Goal: Task Accomplishment & Management: Complete application form

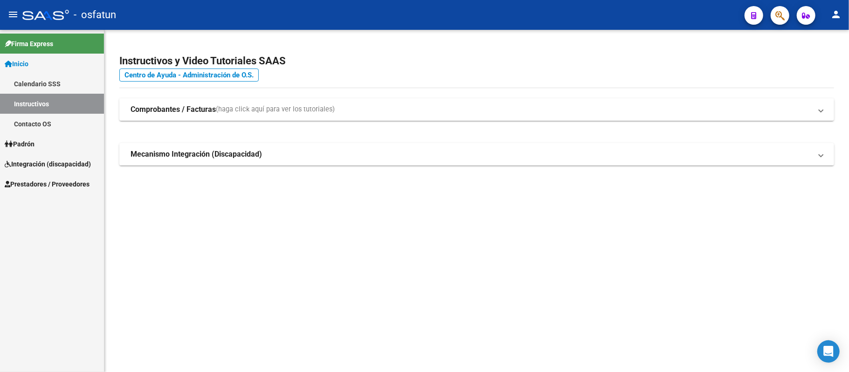
click at [34, 161] on span "Integración (discapacidad)" at bounding box center [48, 164] width 86 height 10
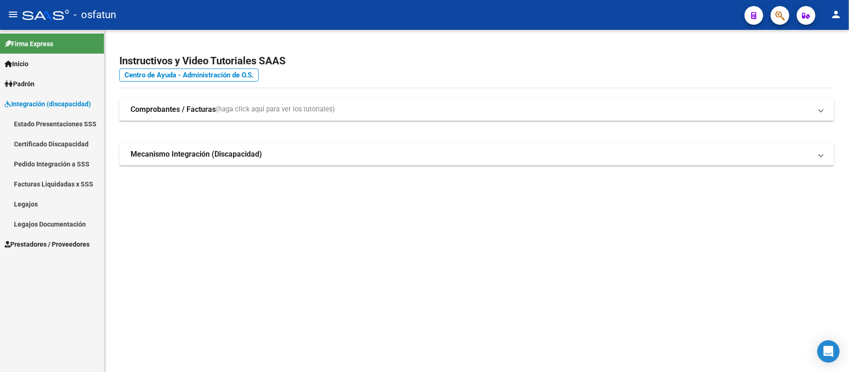
click at [31, 240] on span "Prestadores / Proveedores" at bounding box center [47, 244] width 85 height 10
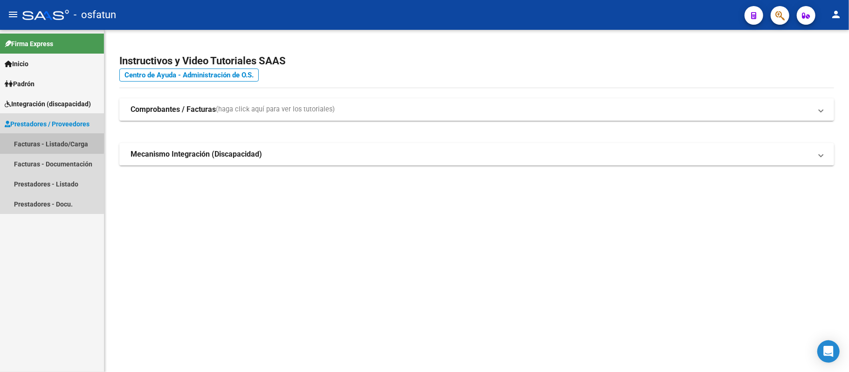
click at [47, 143] on link "Facturas - Listado/Carga" at bounding box center [52, 144] width 104 height 20
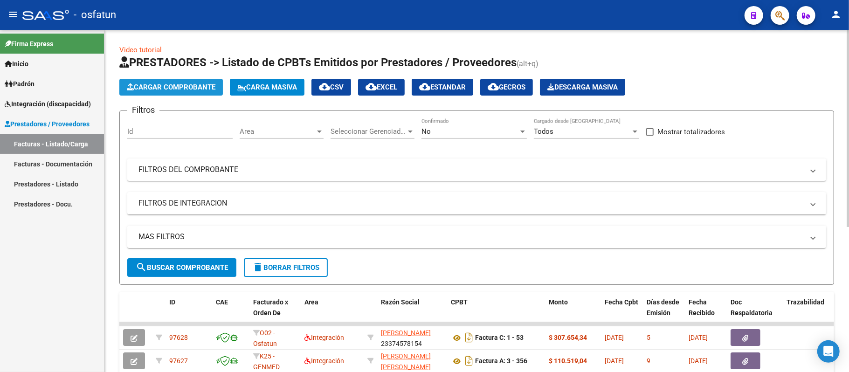
click at [185, 90] on span "Cargar Comprobante" at bounding box center [171, 87] width 89 height 8
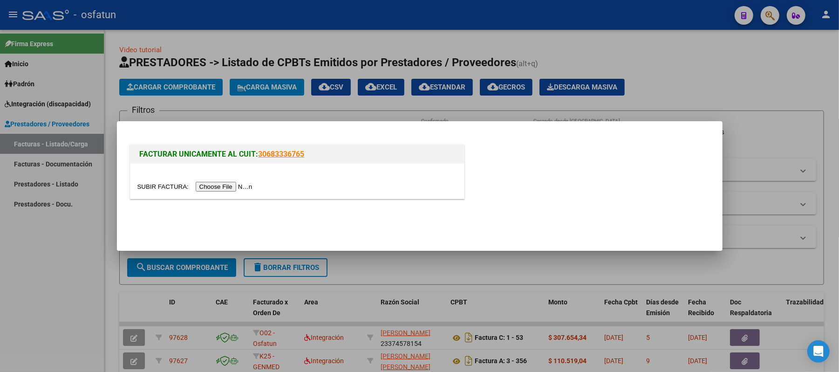
click at [226, 186] on input "file" at bounding box center [196, 187] width 118 height 10
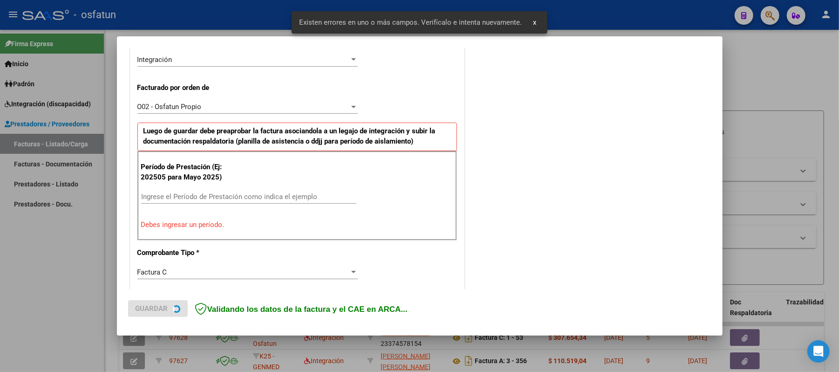
scroll to position [252, 0]
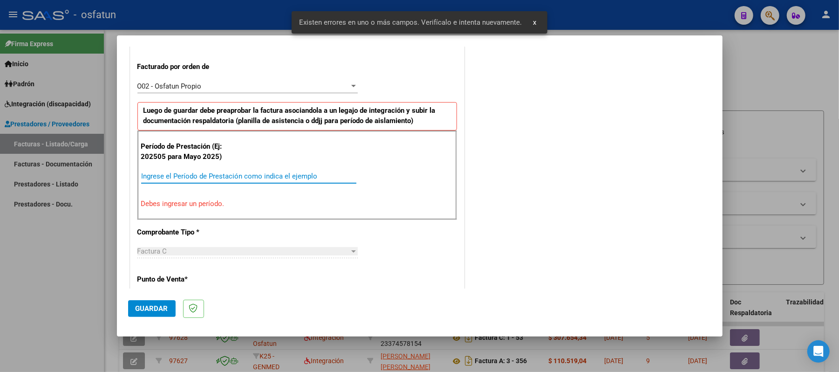
click at [211, 178] on input "Ingrese el Período de Prestación como indica el ejemplo" at bounding box center [248, 176] width 215 height 8
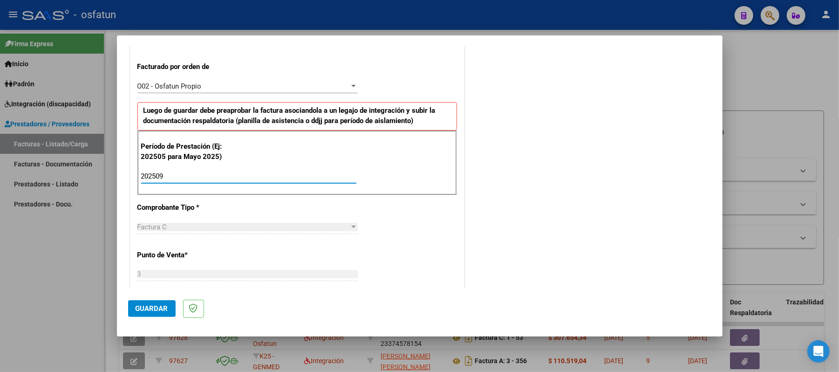
type input "202509"
click at [153, 308] on span "Guardar" at bounding box center [152, 308] width 33 height 8
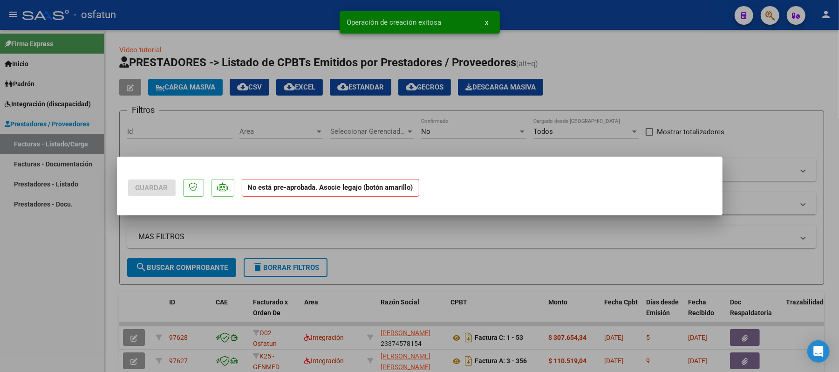
scroll to position [0, 0]
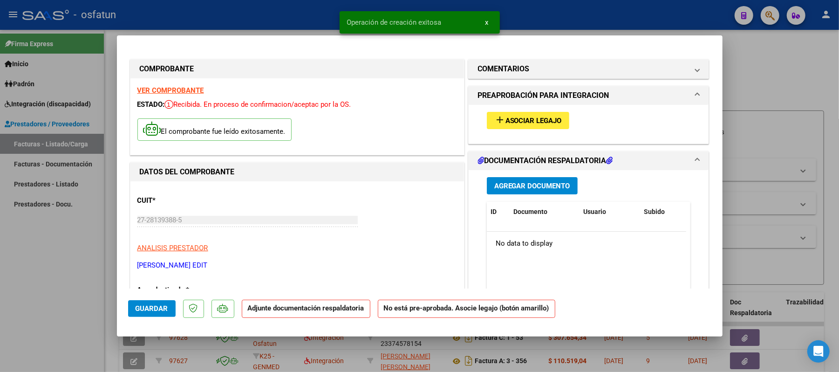
click at [535, 117] on span "Asociar Legajo" at bounding box center [534, 121] width 56 height 8
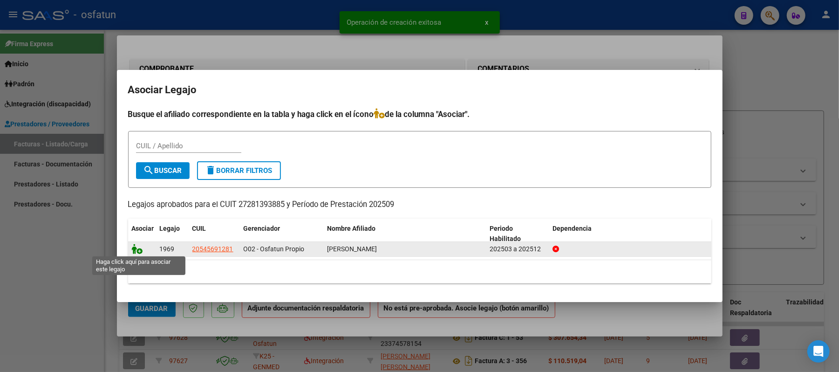
click at [135, 248] on icon at bounding box center [137, 249] width 11 height 10
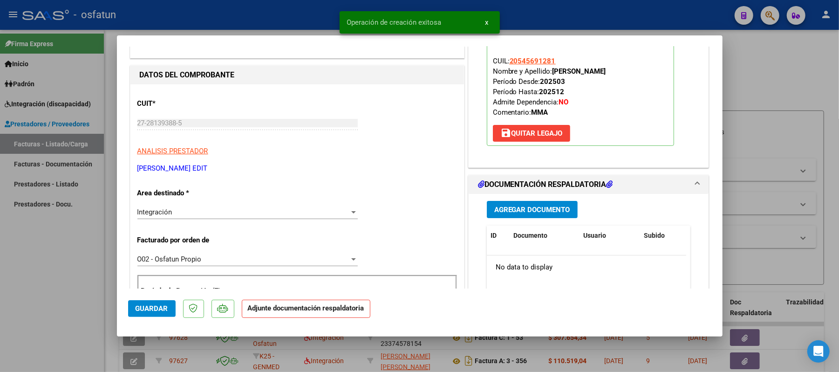
scroll to position [124, 0]
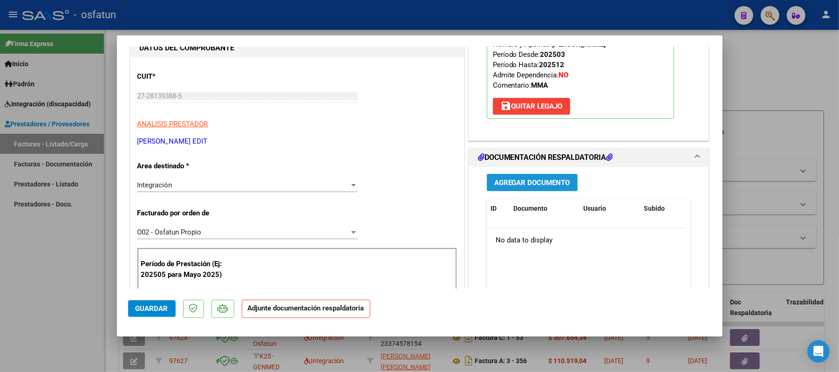
click at [506, 183] on span "Agregar Documento" at bounding box center [532, 182] width 76 height 8
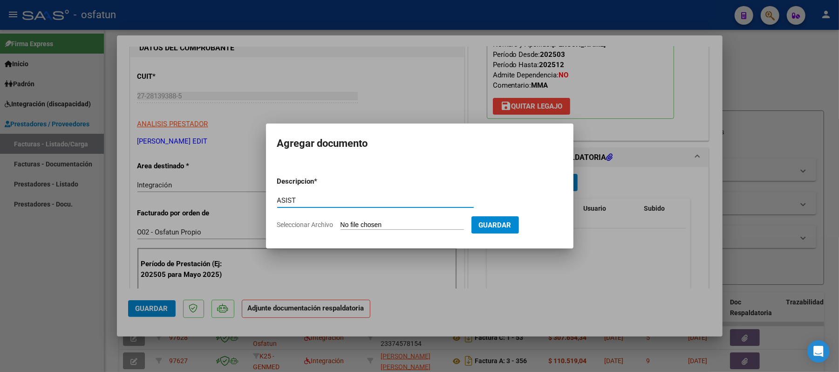
type input "ASIST"
click at [405, 227] on input "Seleccionar Archivo" at bounding box center [403, 225] width 124 height 9
type input "C:\fakepath\ASIST.pdf"
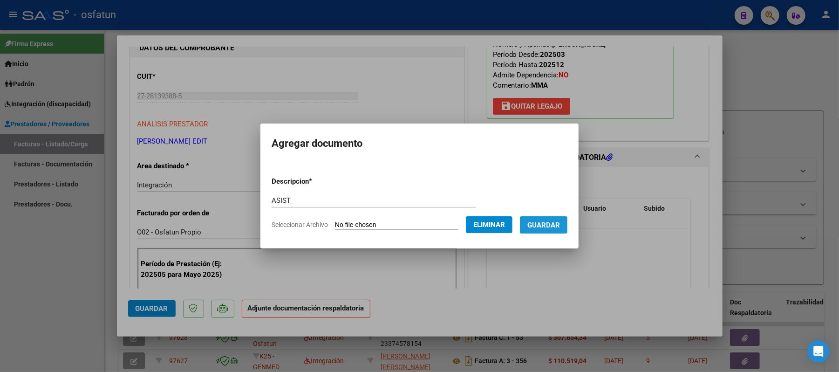
click at [560, 224] on span "Guardar" at bounding box center [544, 225] width 33 height 8
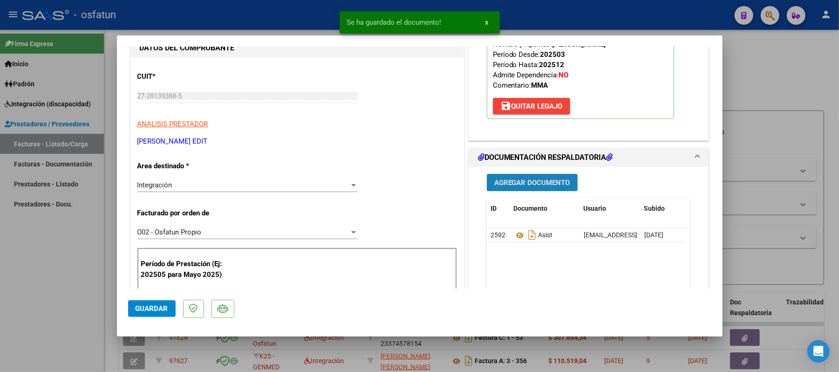
click at [552, 188] on button "Agregar Documento" at bounding box center [532, 182] width 91 height 17
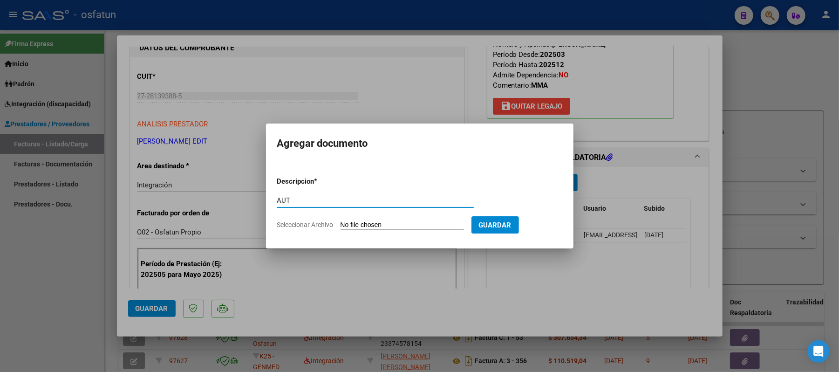
type input "AUT"
click at [411, 224] on input "Seleccionar Archivo" at bounding box center [403, 225] width 124 height 9
type input "C:\fakepath\AUT.pdf"
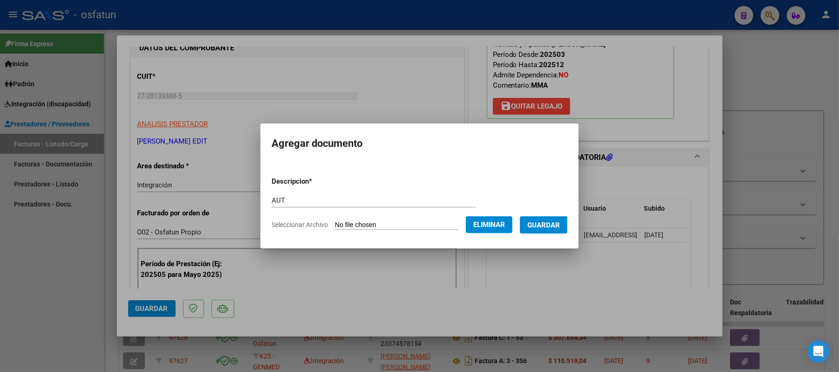
click at [547, 226] on span "Guardar" at bounding box center [544, 225] width 33 height 8
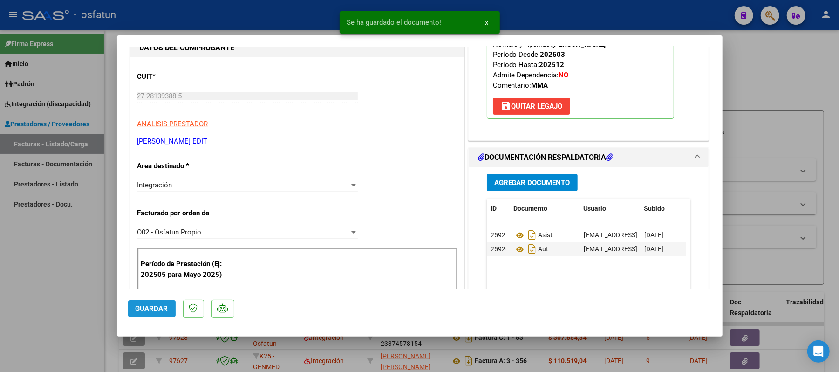
click at [165, 303] on button "Guardar" at bounding box center [152, 308] width 48 height 17
click at [750, 90] on div at bounding box center [419, 186] width 839 height 372
type input "$ 0,00"
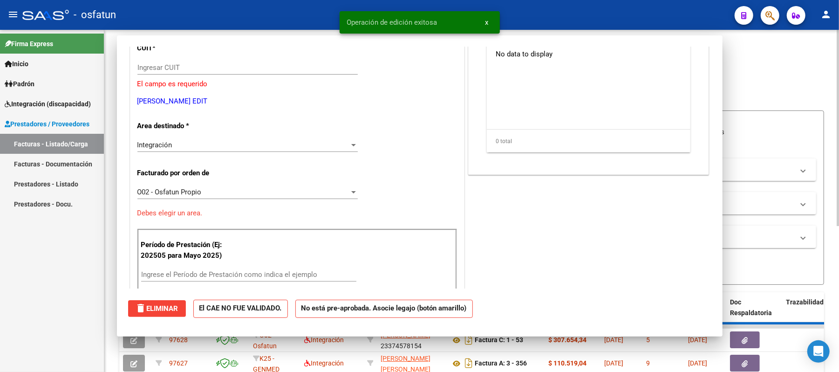
scroll to position [96, 0]
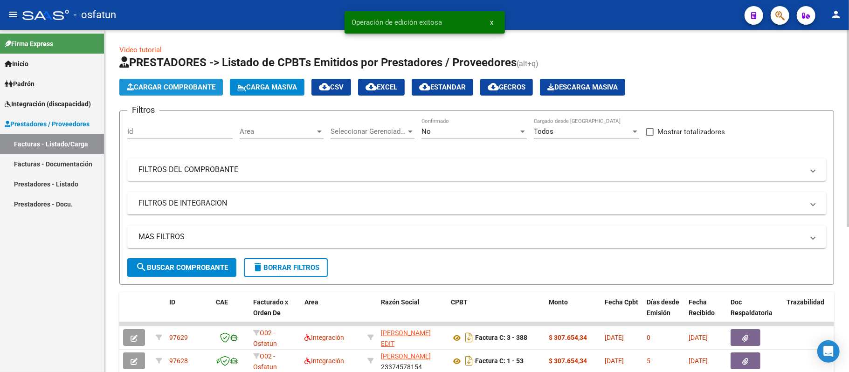
click at [205, 88] on span "Cargar Comprobante" at bounding box center [171, 87] width 89 height 8
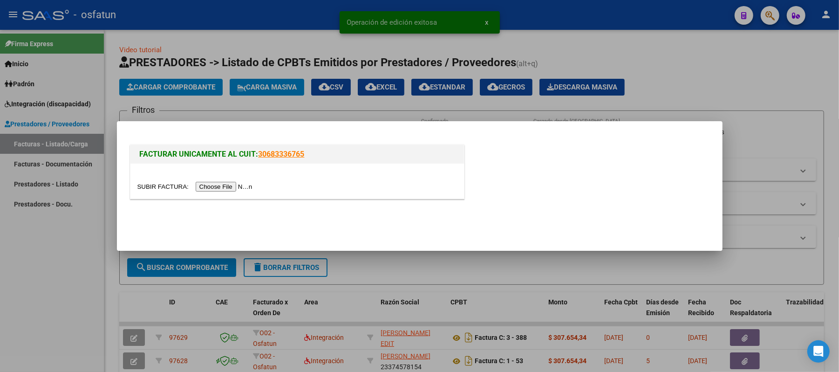
click at [226, 189] on input "file" at bounding box center [196, 187] width 118 height 10
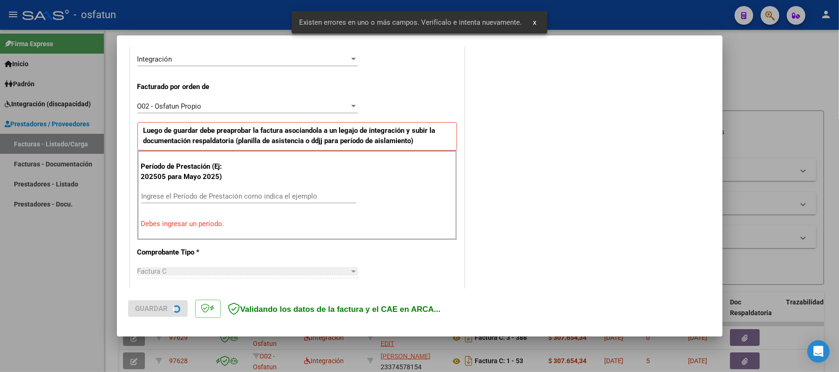
scroll to position [252, 0]
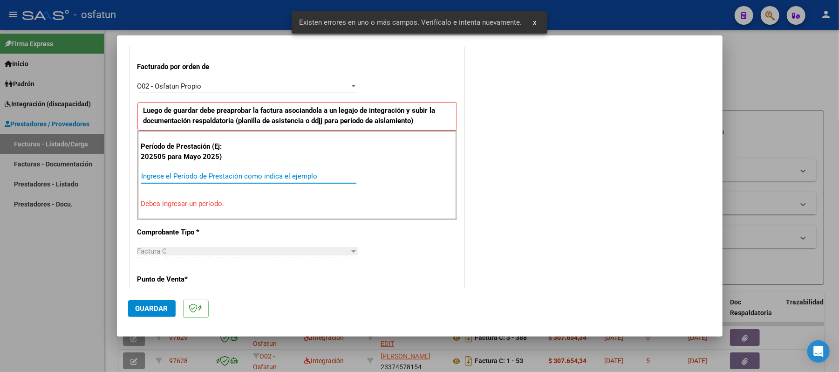
click at [260, 175] on input "Ingrese el Período de Prestación como indica el ejemplo" at bounding box center [248, 176] width 215 height 8
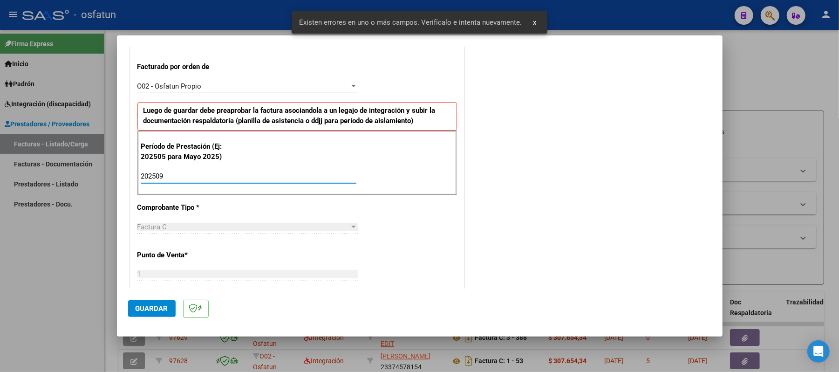
type input "202509"
click at [159, 307] on span "Guardar" at bounding box center [152, 308] width 33 height 8
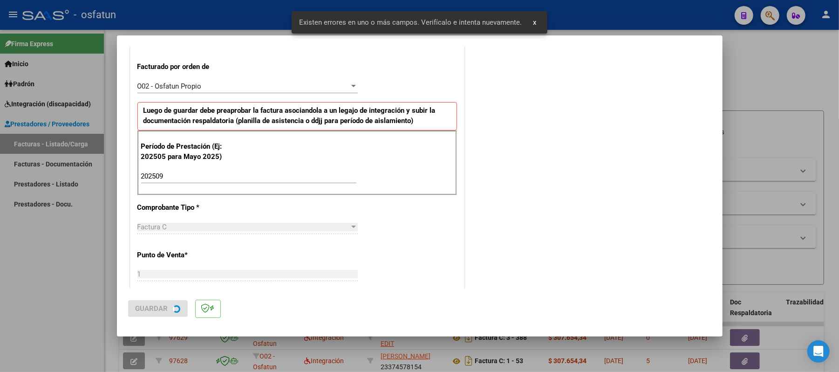
scroll to position [0, 0]
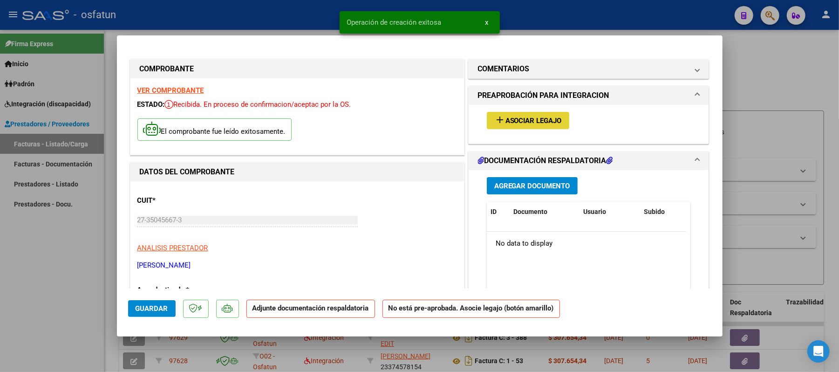
click at [506, 125] on span "Asociar Legajo" at bounding box center [534, 121] width 56 height 8
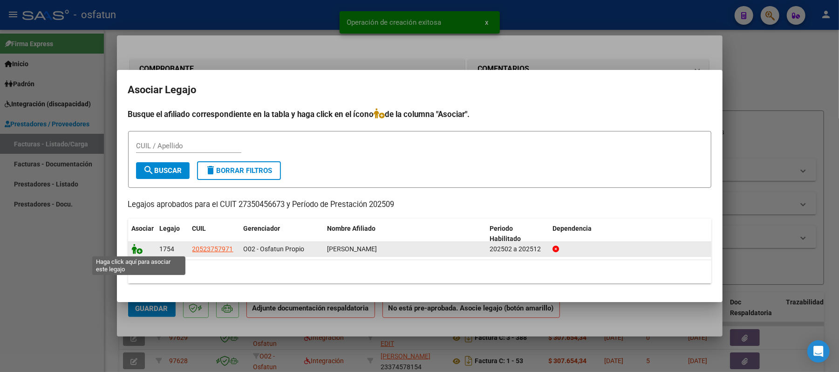
click at [136, 247] on icon at bounding box center [137, 249] width 11 height 10
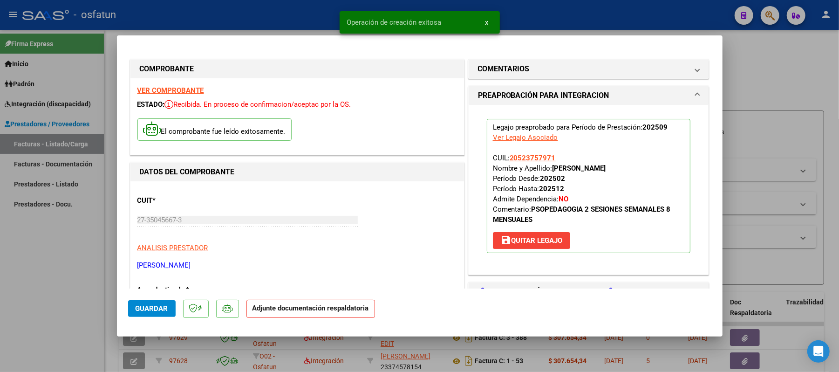
scroll to position [124, 0]
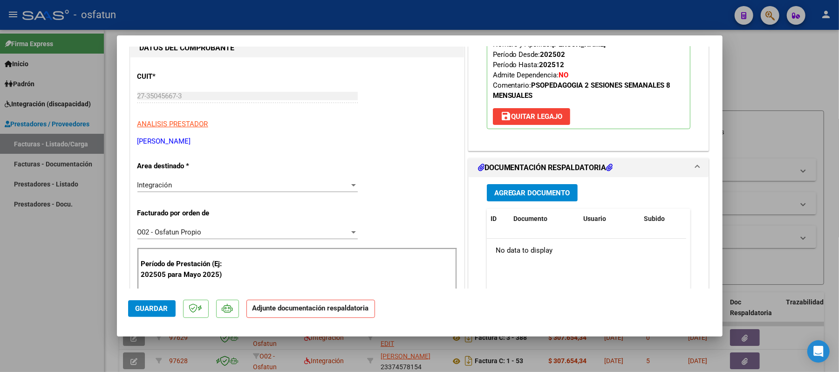
click at [508, 192] on span "Agregar Documento" at bounding box center [532, 193] width 76 height 8
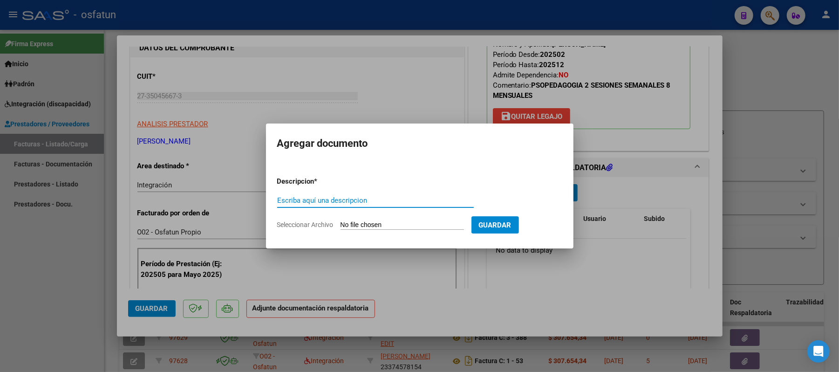
click at [387, 204] on input "Escriba aquí una descripcion" at bounding box center [375, 200] width 197 height 8
type input "ASIST"
click at [389, 226] on input "Seleccionar Archivo" at bounding box center [403, 225] width 124 height 9
type input "C:\fakepath\ASIST.pdf"
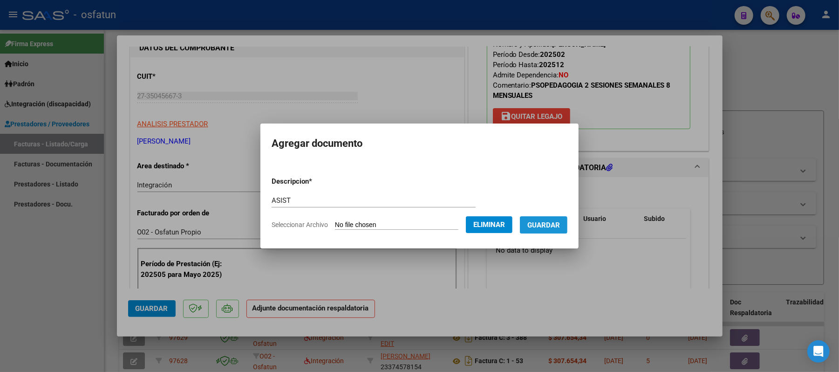
click at [553, 226] on span "Guardar" at bounding box center [544, 225] width 33 height 8
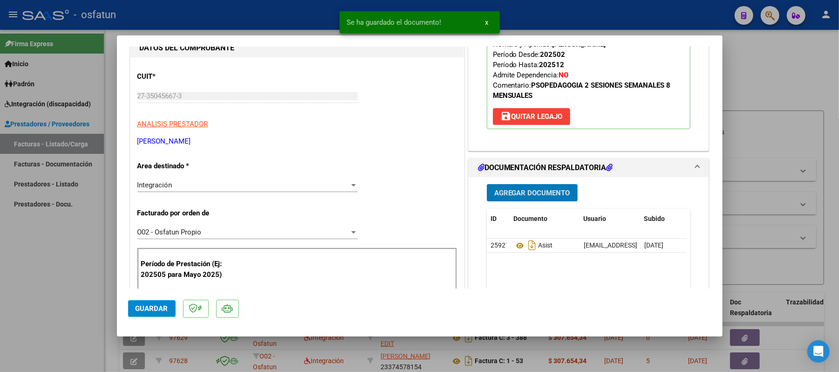
click at [528, 197] on span "Agregar Documento" at bounding box center [532, 193] width 76 height 8
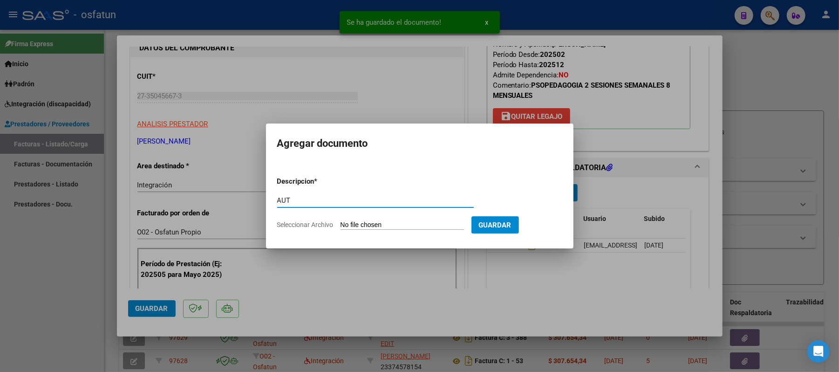
type input "AUT"
click at [398, 222] on input "Seleccionar Archivo" at bounding box center [403, 225] width 124 height 9
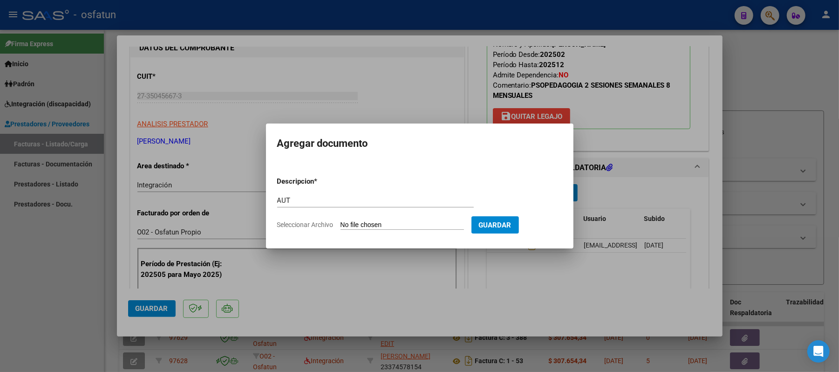
type input "C:\fakepath\AUT.pdf"
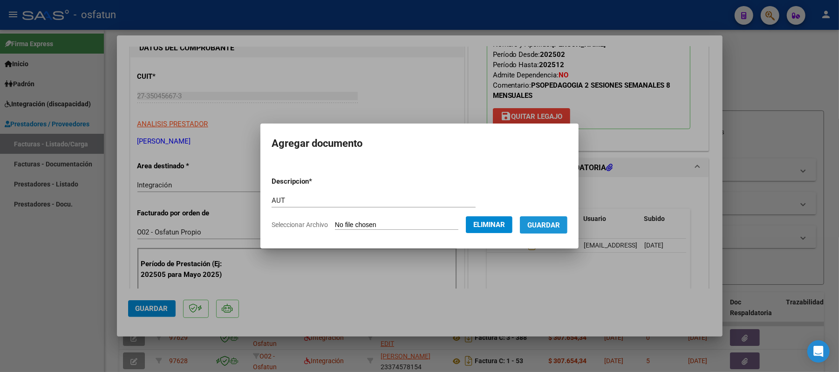
click at [560, 227] on span "Guardar" at bounding box center [544, 225] width 33 height 8
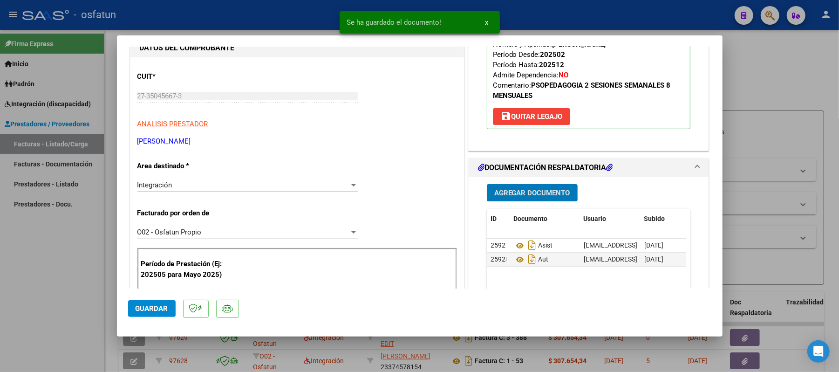
click at [165, 308] on span "Guardar" at bounding box center [152, 308] width 33 height 8
click at [755, 80] on div at bounding box center [419, 186] width 839 height 372
type input "$ 0,00"
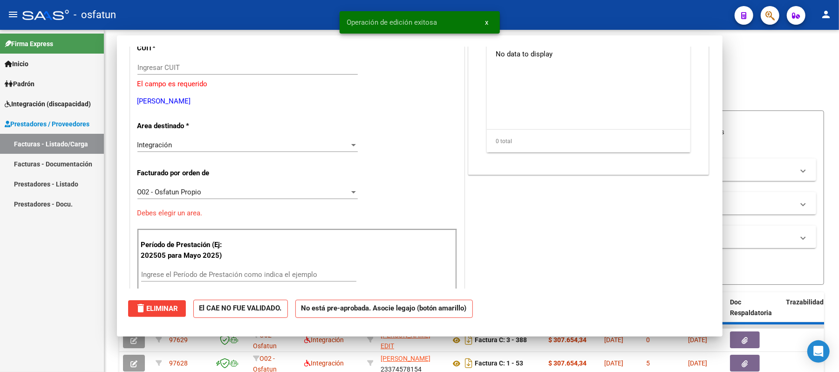
scroll to position [96, 0]
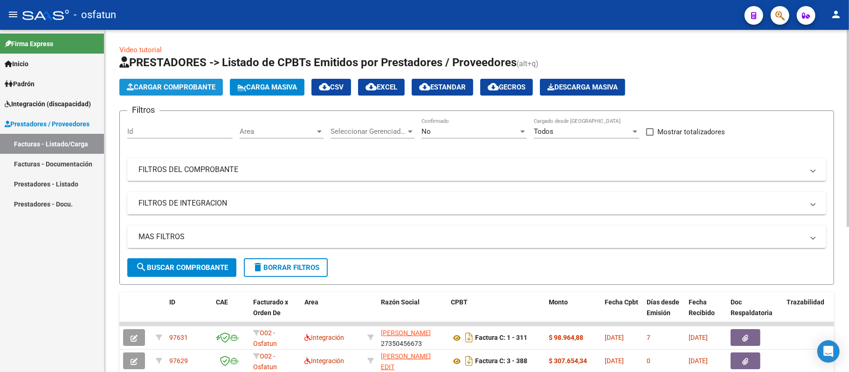
click at [165, 83] on span "Cargar Comprobante" at bounding box center [171, 87] width 89 height 8
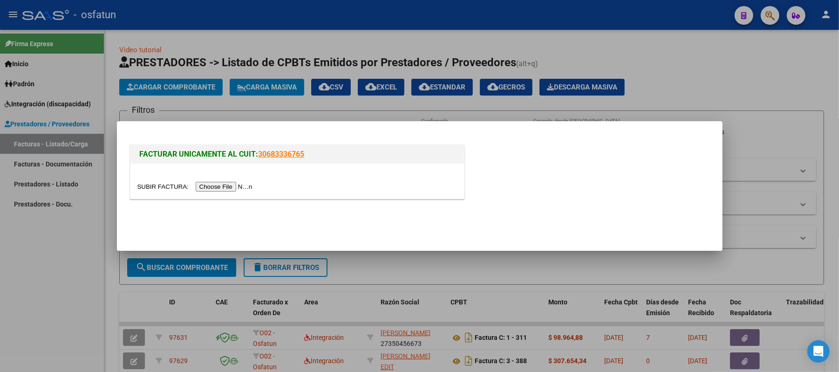
click at [233, 187] on input "file" at bounding box center [196, 187] width 118 height 10
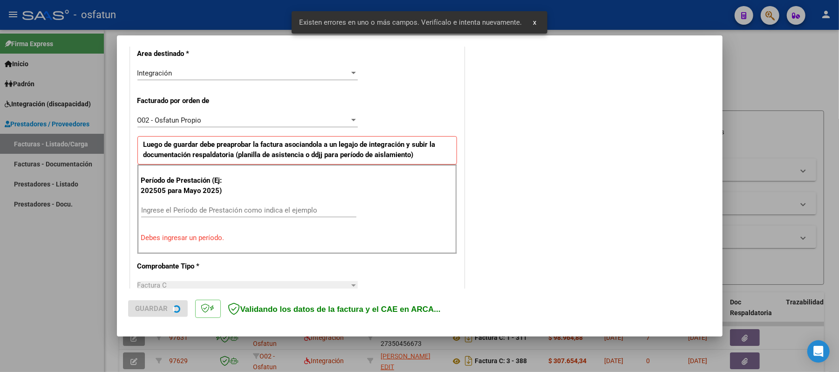
scroll to position [234, 0]
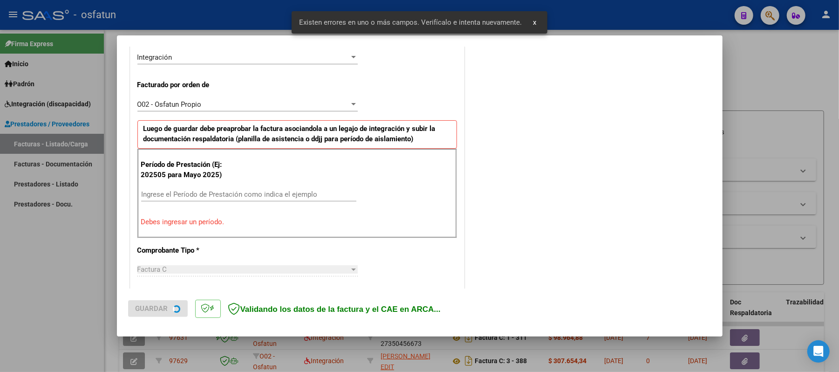
click at [248, 191] on input "Ingrese el Período de Prestación como indica el ejemplo" at bounding box center [248, 194] width 215 height 8
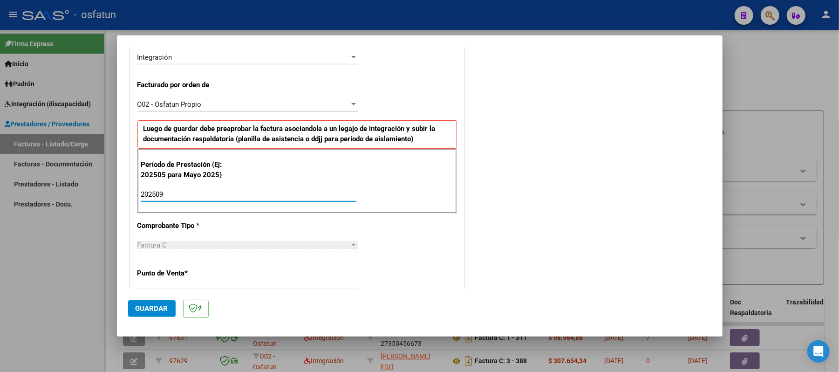
type input "202509"
click at [133, 309] on button "Guardar" at bounding box center [152, 308] width 48 height 17
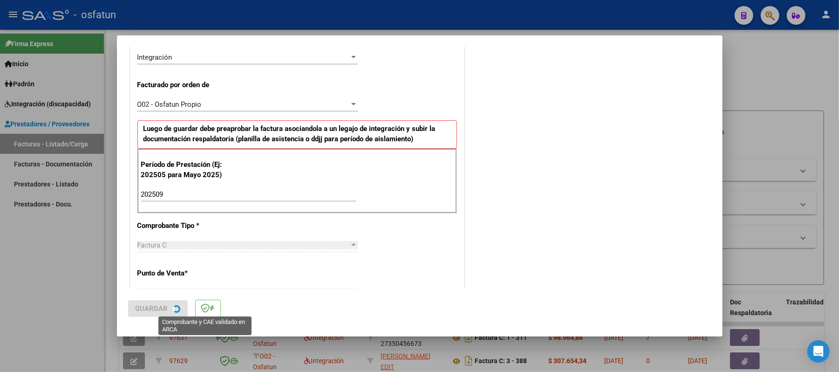
scroll to position [0, 0]
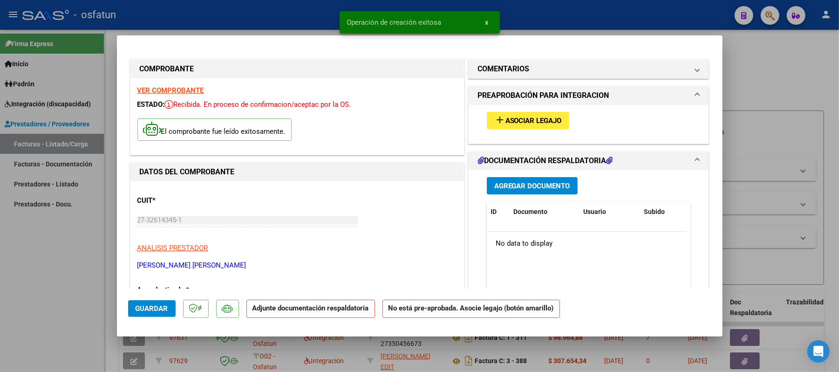
click at [528, 123] on span "Asociar Legajo" at bounding box center [534, 121] width 56 height 8
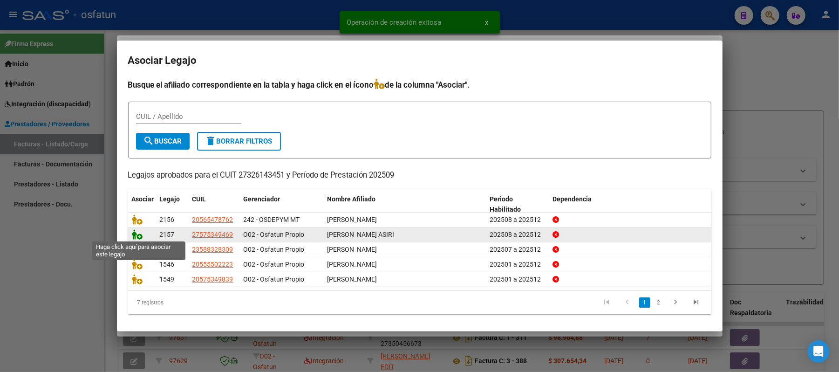
click at [137, 233] on icon at bounding box center [137, 234] width 11 height 10
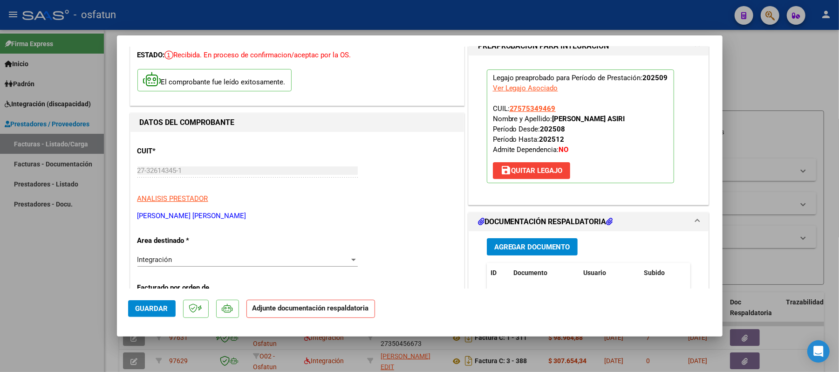
scroll to position [124, 0]
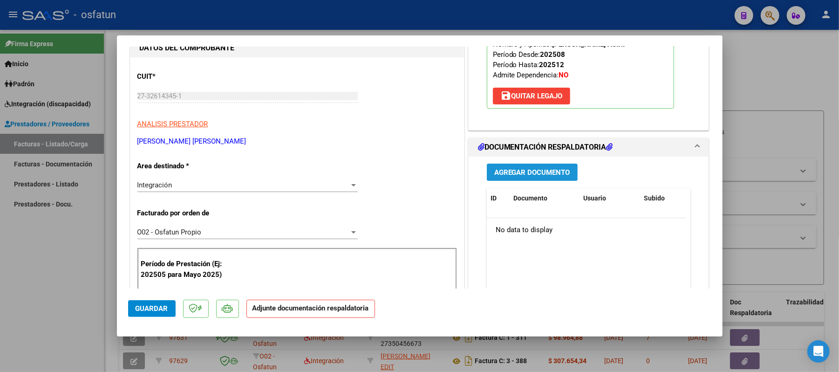
click at [529, 174] on span "Agregar Documento" at bounding box center [532, 172] width 76 height 8
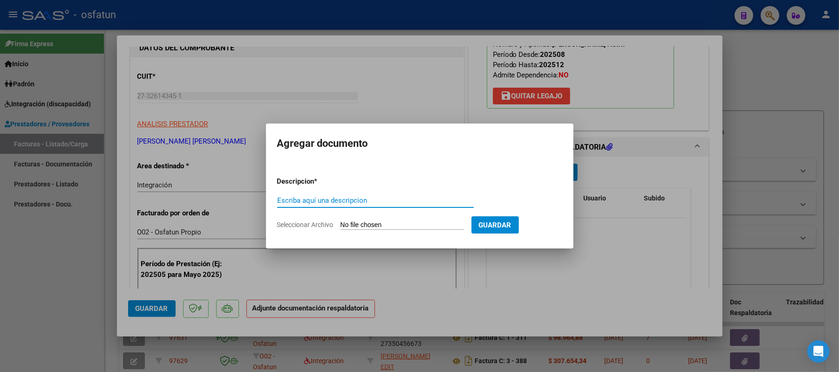
click at [394, 204] on input "Escriba aquí una descripcion" at bounding box center [375, 200] width 197 height 8
type input "ASIST"
click at [405, 227] on input "Seleccionar Archivo" at bounding box center [403, 225] width 124 height 9
type input "C:\fakepath\ASIST.pdf"
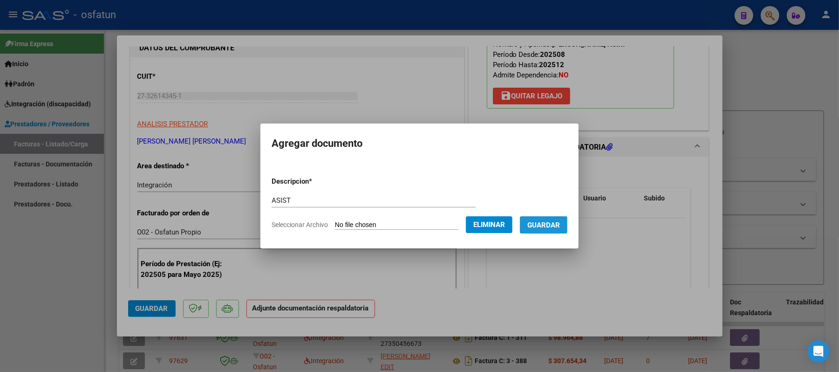
click at [552, 227] on span "Guardar" at bounding box center [544, 225] width 33 height 8
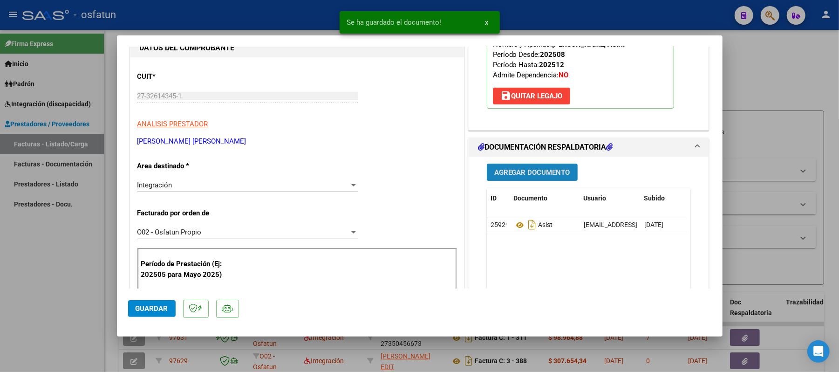
click at [530, 174] on span "Agregar Documento" at bounding box center [532, 172] width 76 height 8
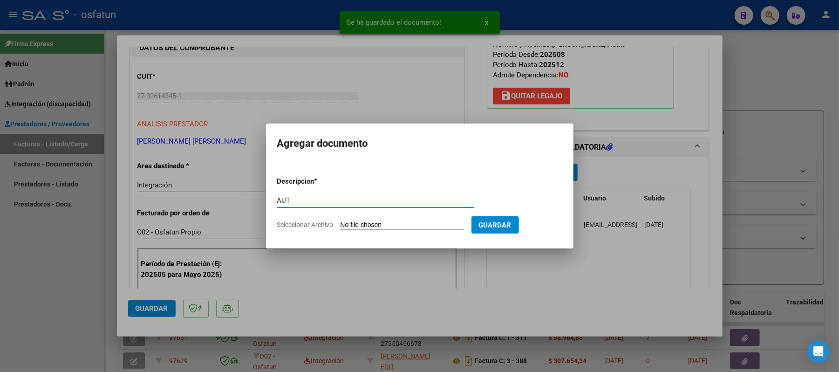
type input "AUT"
click at [398, 226] on input "Seleccionar Archivo" at bounding box center [403, 225] width 124 height 9
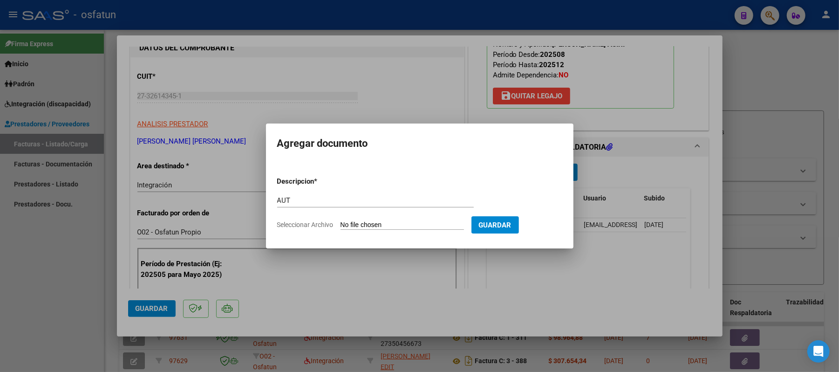
type input "C:\fakepath\AUT.pdf"
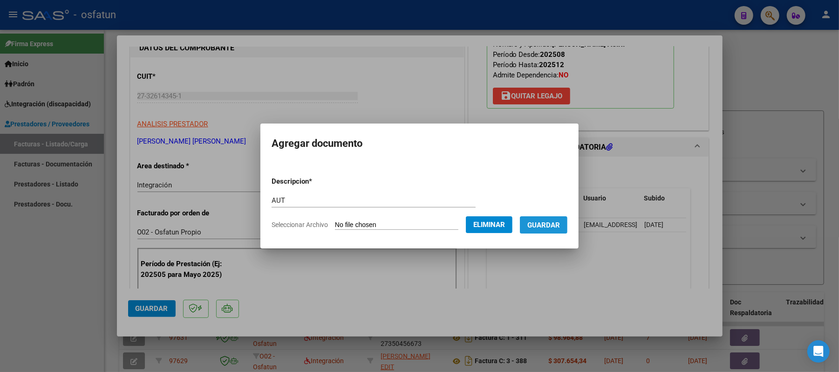
click at [558, 227] on span "Guardar" at bounding box center [544, 225] width 33 height 8
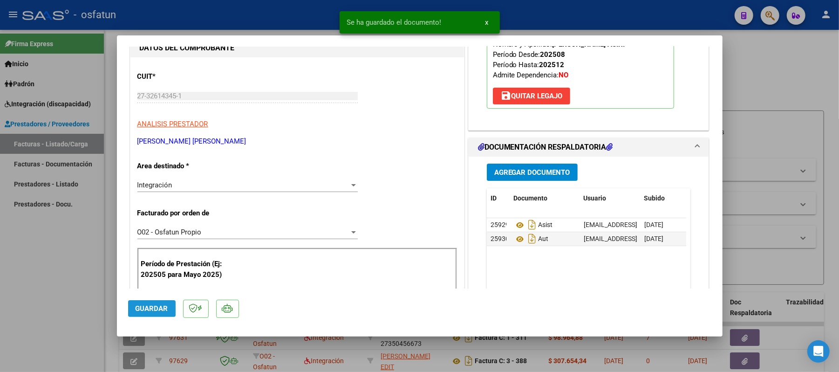
click at [163, 310] on span "Guardar" at bounding box center [152, 308] width 33 height 8
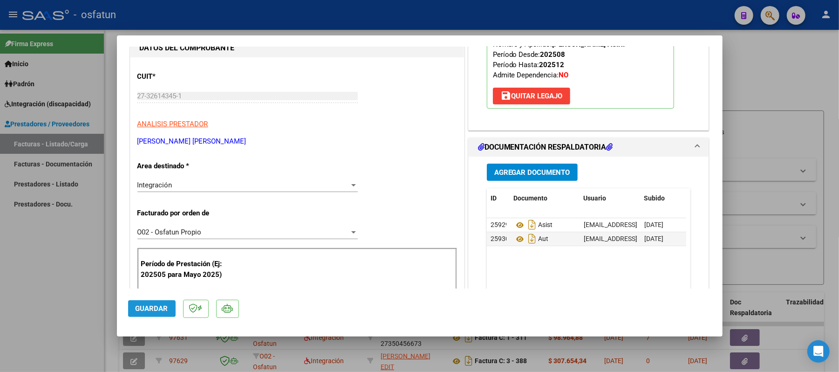
click at [163, 307] on span "Guardar" at bounding box center [152, 308] width 33 height 8
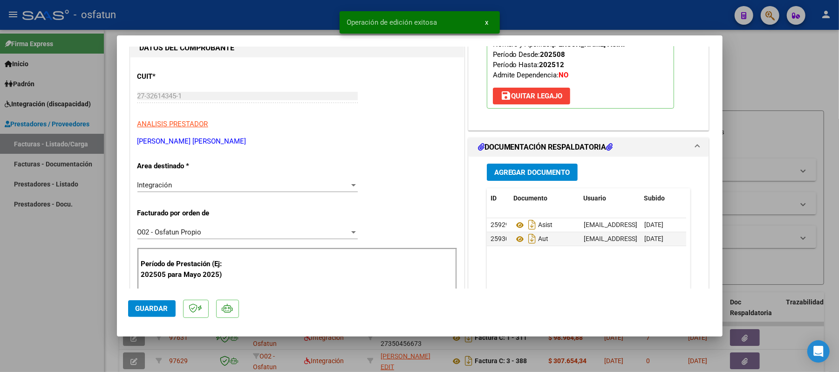
click at [780, 71] on div at bounding box center [419, 186] width 839 height 372
type input "$ 0,00"
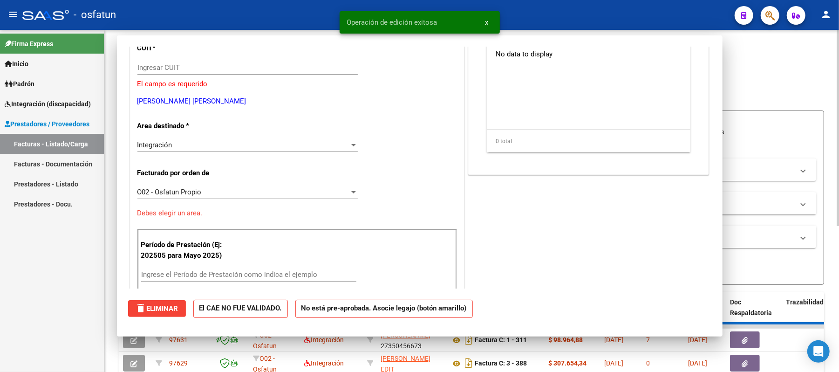
scroll to position [0, 0]
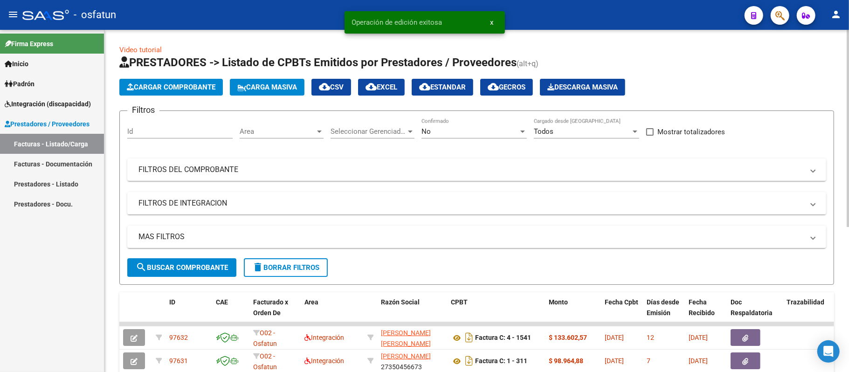
click at [204, 88] on span "Cargar Comprobante" at bounding box center [171, 87] width 89 height 8
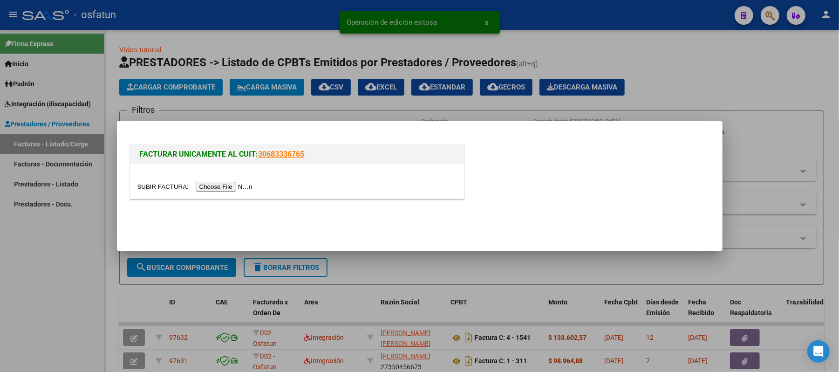
click at [233, 185] on input "file" at bounding box center [196, 187] width 118 height 10
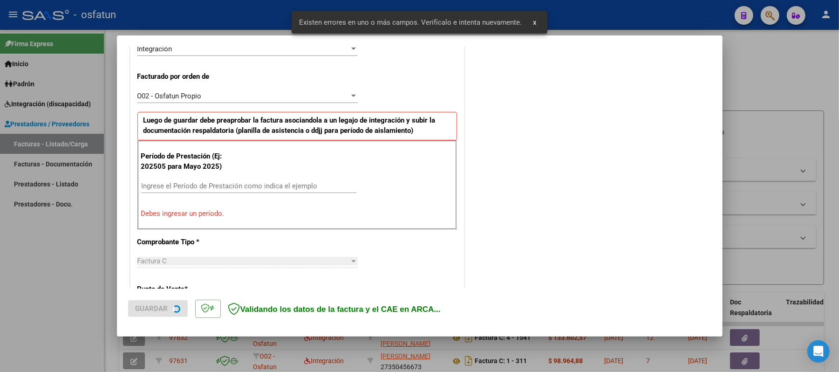
scroll to position [252, 0]
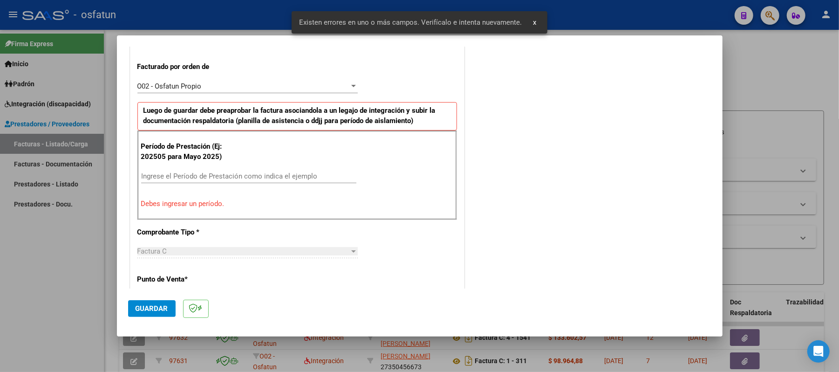
click at [294, 179] on input "Ingrese el Período de Prestación como indica el ejemplo" at bounding box center [248, 176] width 215 height 8
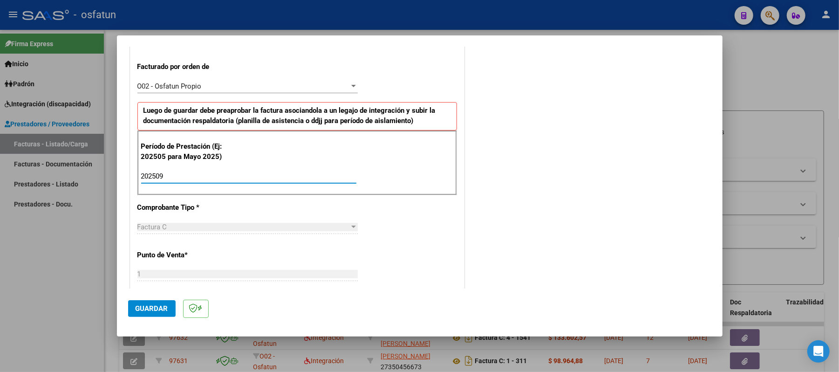
type input "202509"
click at [144, 312] on span "Guardar" at bounding box center [152, 308] width 33 height 8
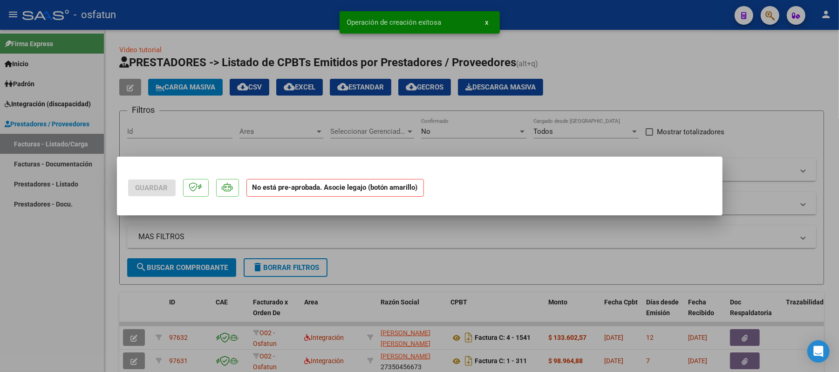
scroll to position [0, 0]
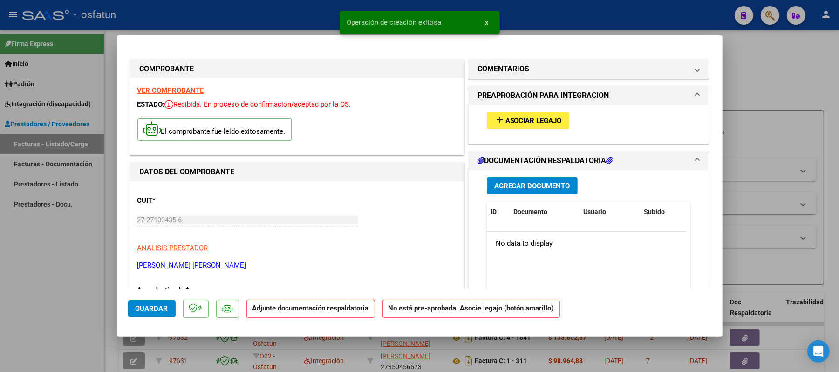
click at [528, 119] on span "Asociar Legajo" at bounding box center [534, 121] width 56 height 8
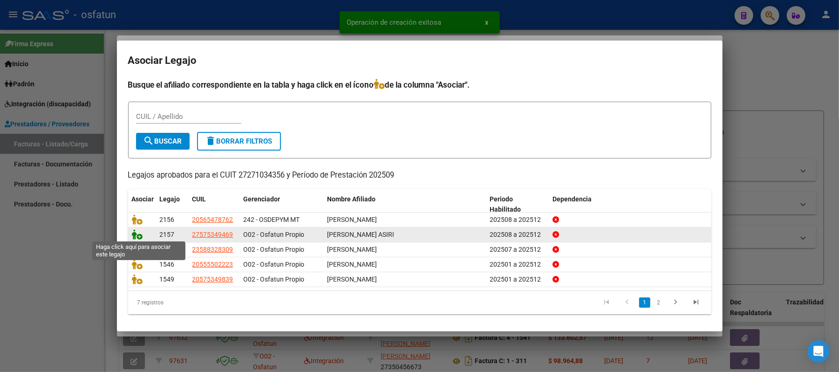
click at [135, 234] on icon at bounding box center [137, 234] width 11 height 10
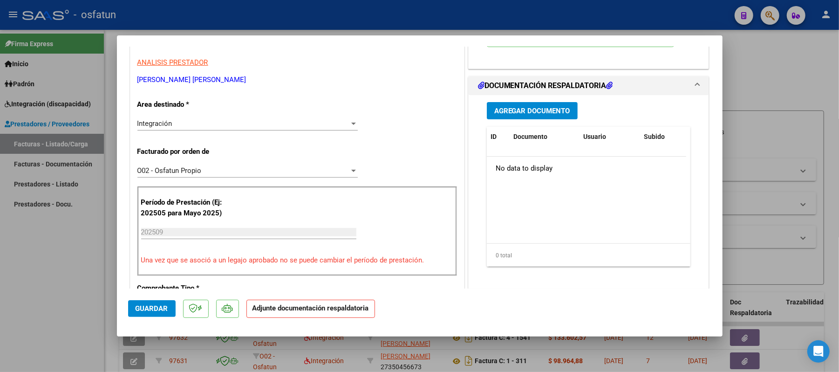
scroll to position [186, 0]
click at [506, 110] on span "Agregar Documento" at bounding box center [532, 110] width 76 height 8
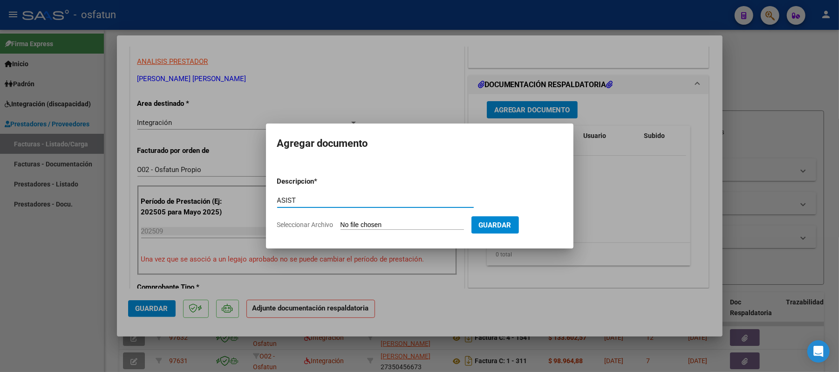
type input "ASIST"
click at [383, 224] on input "Seleccionar Archivo" at bounding box center [403, 225] width 124 height 9
type input "C:\fakepath\ASIST.pdf"
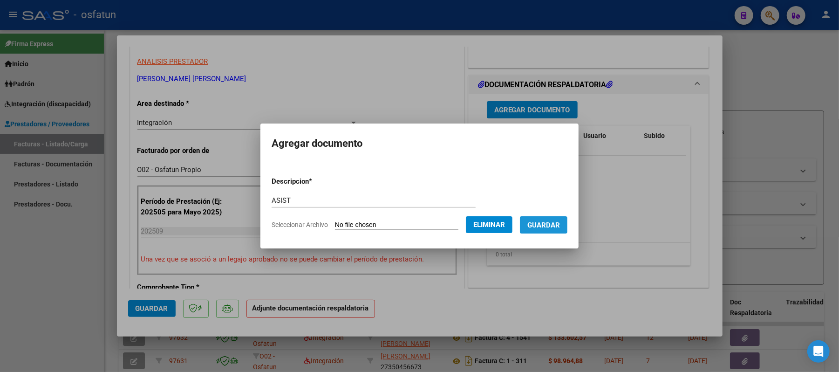
click at [549, 225] on span "Guardar" at bounding box center [544, 225] width 33 height 8
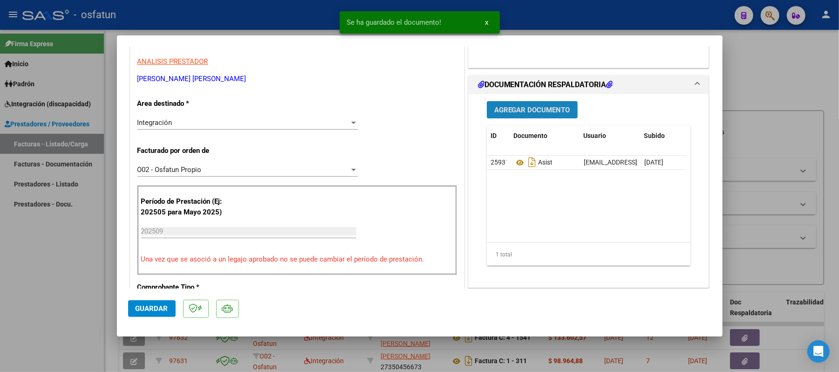
click at [506, 106] on span "Agregar Documento" at bounding box center [532, 110] width 76 height 8
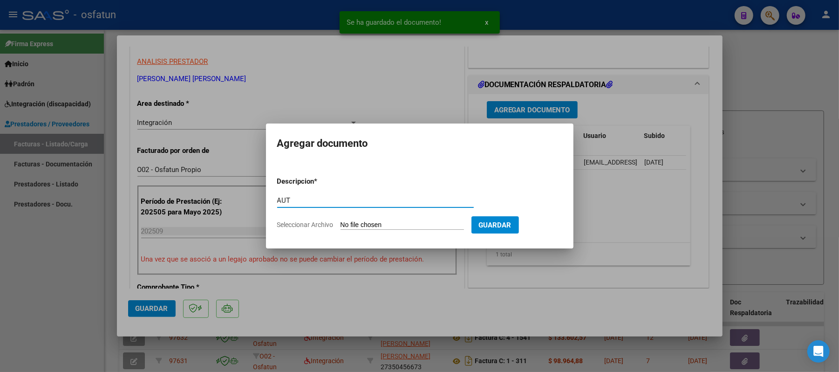
type input "AUT"
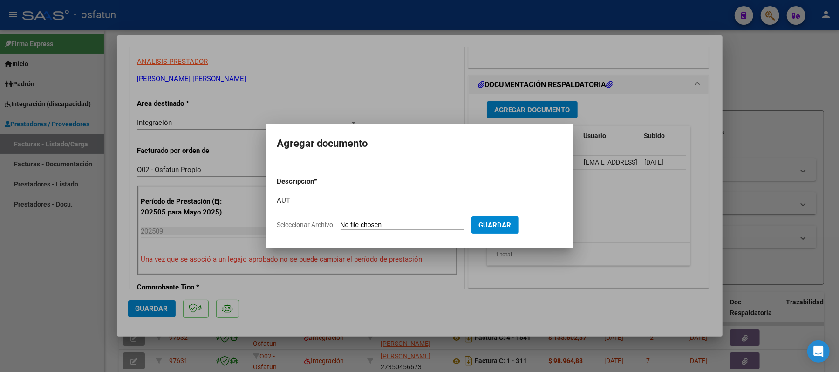
click at [405, 226] on input "Seleccionar Archivo" at bounding box center [403, 225] width 124 height 9
type input "C:\fakepath\AUT.pdf"
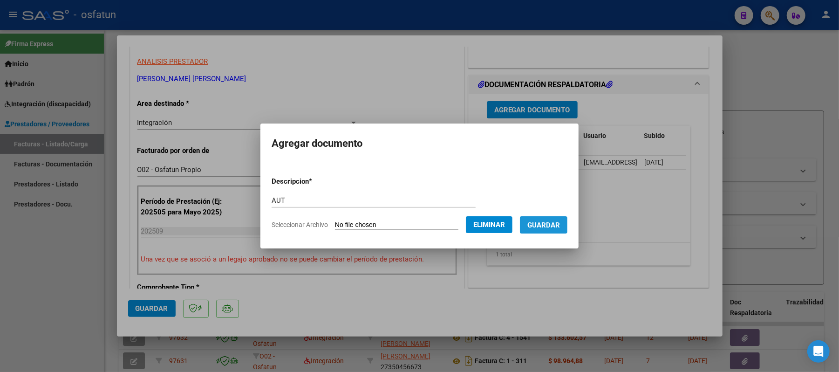
click at [560, 228] on span "Guardar" at bounding box center [544, 225] width 33 height 8
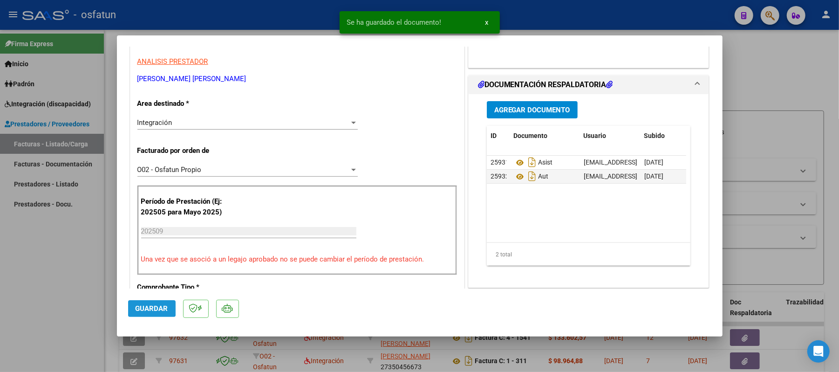
click at [143, 305] on span "Guardar" at bounding box center [152, 308] width 33 height 8
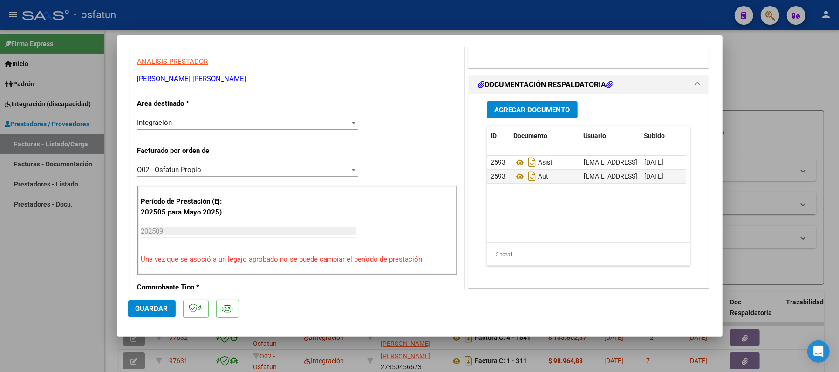
click at [765, 77] on div at bounding box center [419, 186] width 839 height 372
type input "$ 0,00"
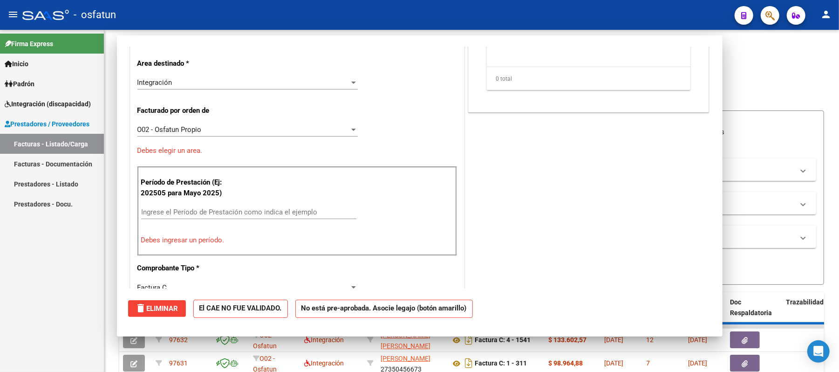
scroll to position [158, 0]
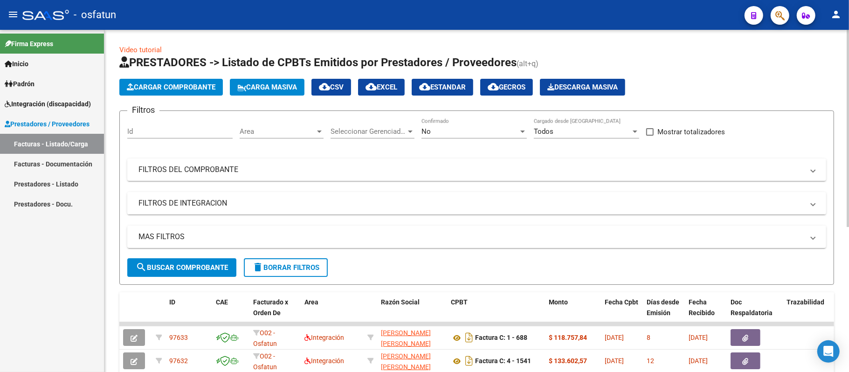
drag, startPoint x: 187, startPoint y: 263, endPoint x: 262, endPoint y: 199, distance: 98.8
click at [262, 199] on form "Filtros Id Area Area Seleccionar Gerenciador Seleccionar Gerenciador No Confirm…" at bounding box center [476, 197] width 714 height 174
click at [159, 89] on span "Cargar Comprobante" at bounding box center [171, 87] width 89 height 8
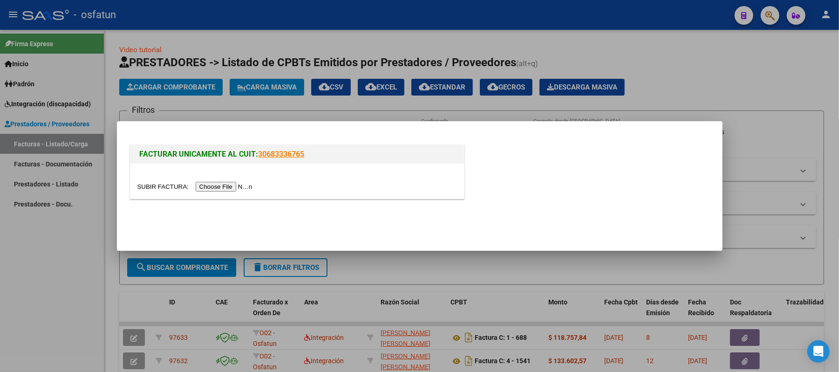
click at [232, 189] on input "file" at bounding box center [196, 187] width 118 height 10
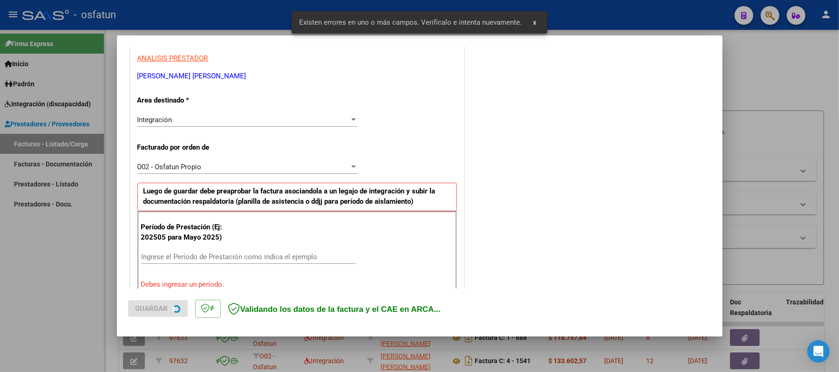
scroll to position [252, 0]
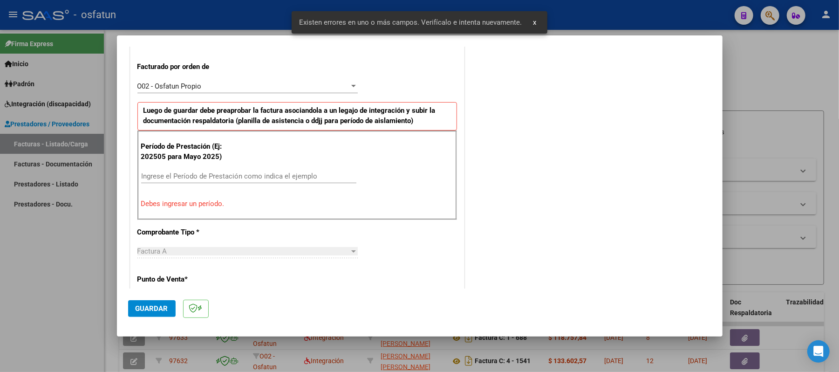
click at [260, 177] on input "Ingrese el Período de Prestación como indica el ejemplo" at bounding box center [248, 176] width 215 height 8
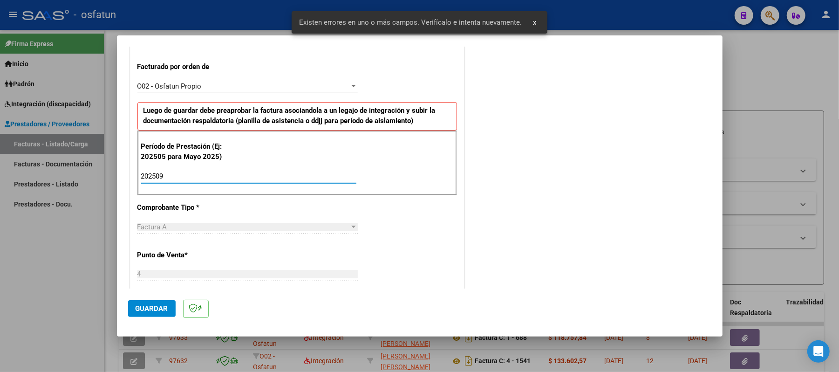
type input "202509"
click at [142, 306] on span "Guardar" at bounding box center [152, 308] width 33 height 8
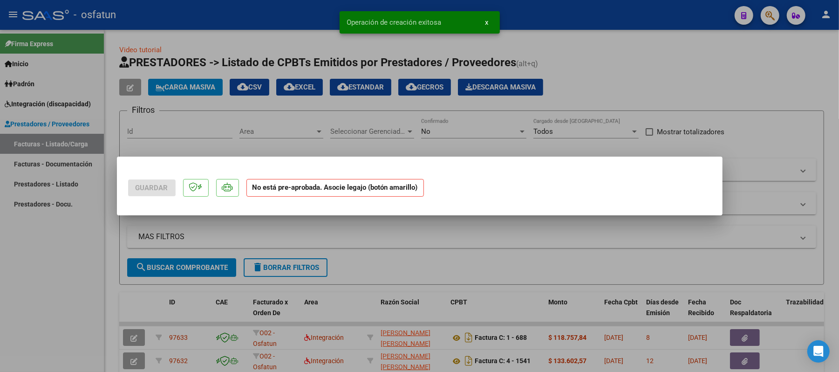
scroll to position [0, 0]
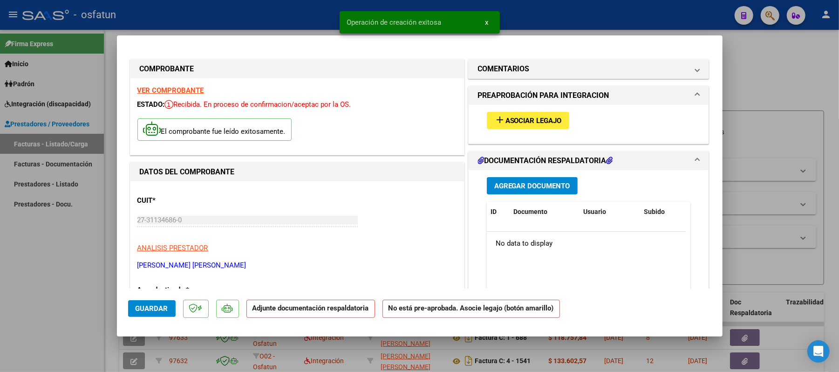
click at [539, 124] on span "Asociar Legajo" at bounding box center [534, 121] width 56 height 8
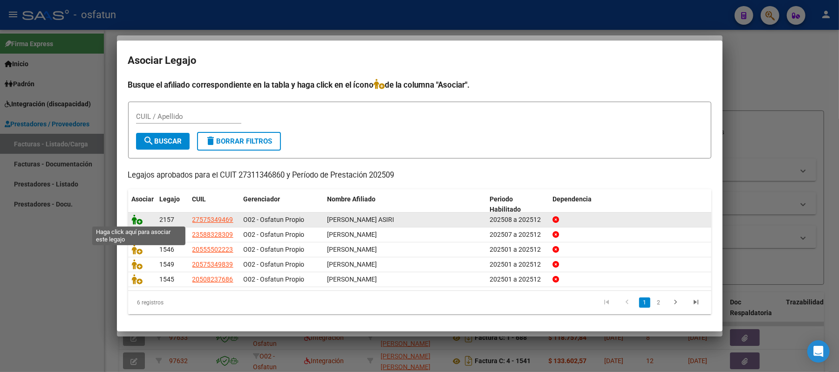
click at [138, 220] on icon at bounding box center [137, 219] width 11 height 10
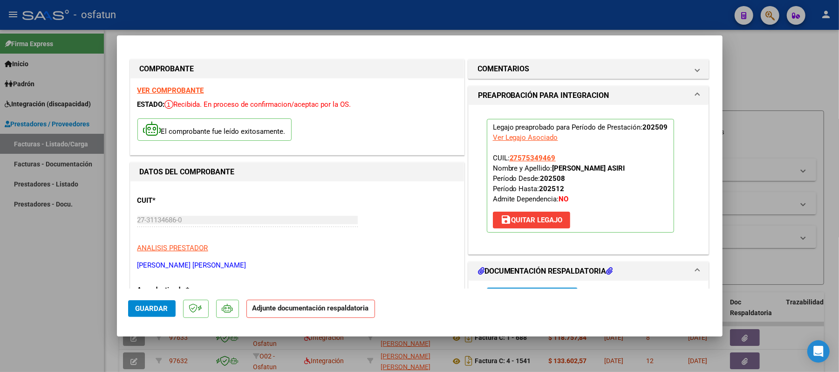
scroll to position [124, 0]
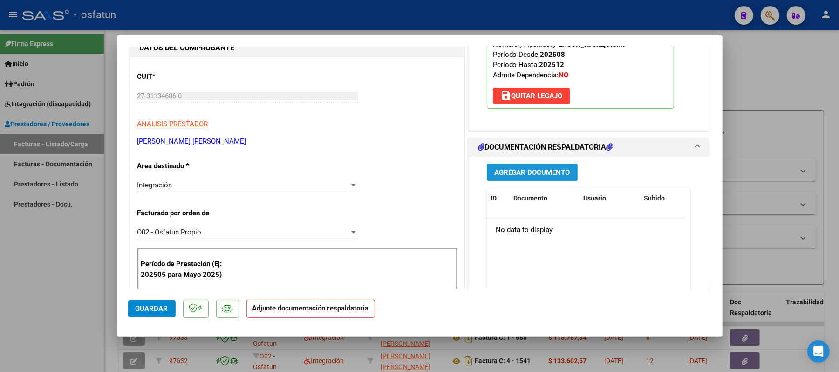
click at [527, 171] on span "Agregar Documento" at bounding box center [532, 172] width 76 height 8
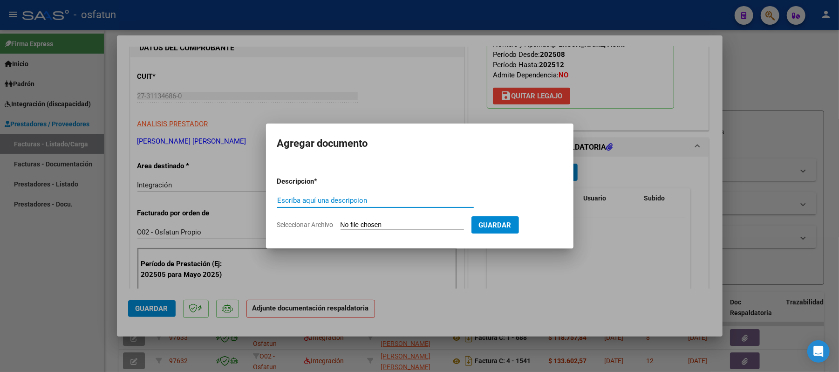
click at [402, 202] on input "Escriba aquí una descripcion" at bounding box center [375, 200] width 197 height 8
type input "ASIST"
click at [396, 224] on input "Seleccionar Archivo" at bounding box center [403, 225] width 124 height 9
type input "C:\fakepath\ASIST.pdf"
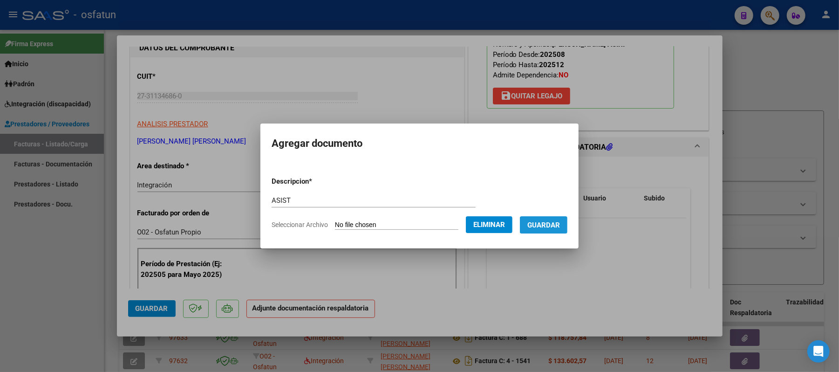
click at [547, 227] on span "Guardar" at bounding box center [544, 225] width 33 height 8
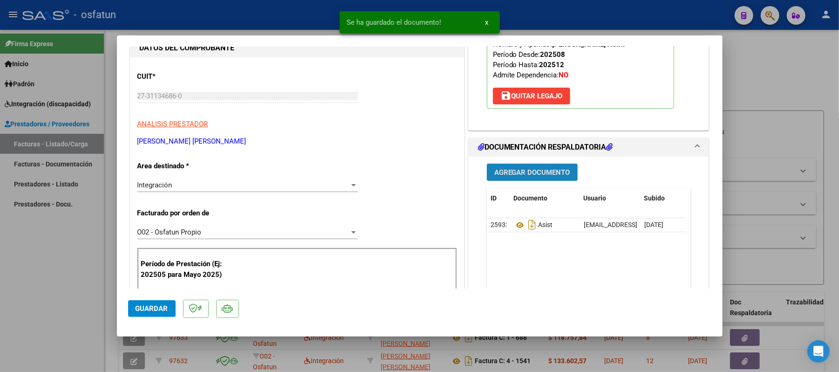
click at [542, 174] on span "Agregar Documento" at bounding box center [532, 172] width 76 height 8
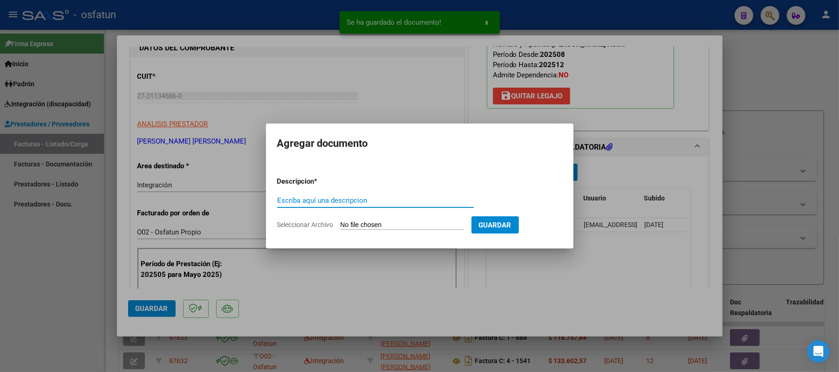
click at [390, 202] on input "Escriba aquí una descripcion" at bounding box center [375, 200] width 197 height 8
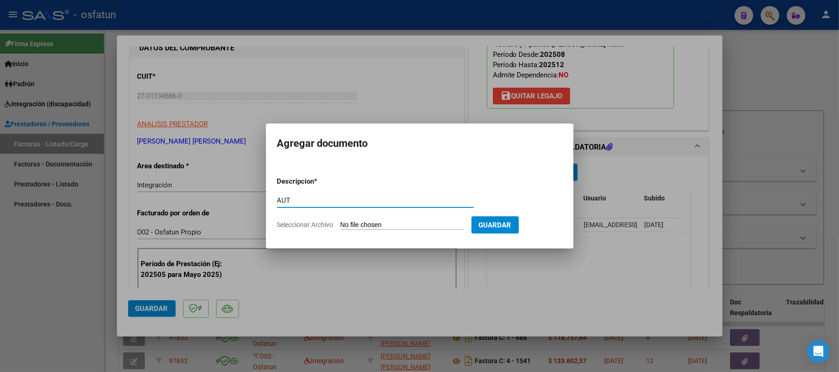
type input "AUT"
click at [373, 227] on input "Seleccionar Archivo" at bounding box center [403, 225] width 124 height 9
type input "C:\fakepath\AUT.pdf"
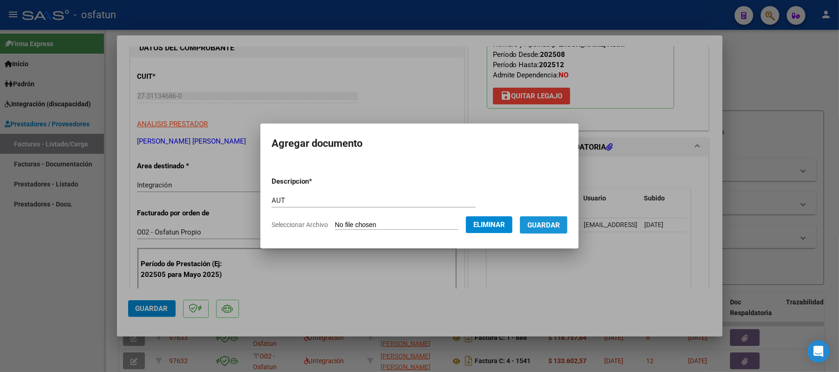
click at [560, 225] on span "Guardar" at bounding box center [544, 225] width 33 height 8
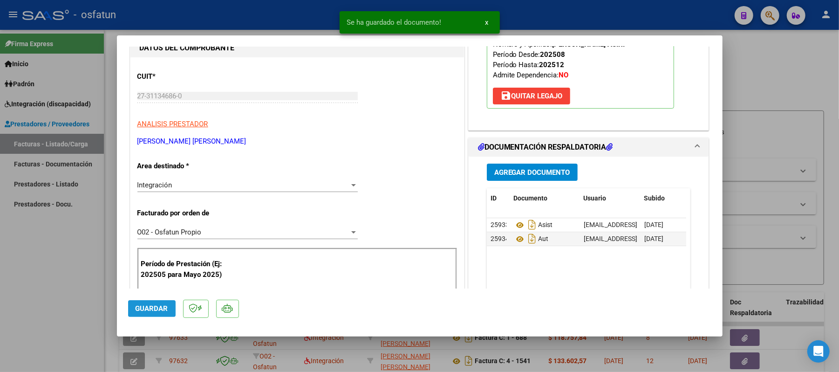
click at [161, 307] on span "Guardar" at bounding box center [152, 308] width 33 height 8
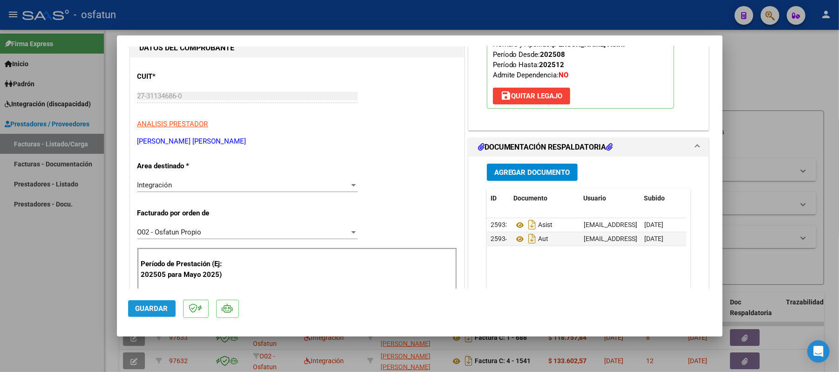
click at [158, 307] on span "Guardar" at bounding box center [152, 308] width 33 height 8
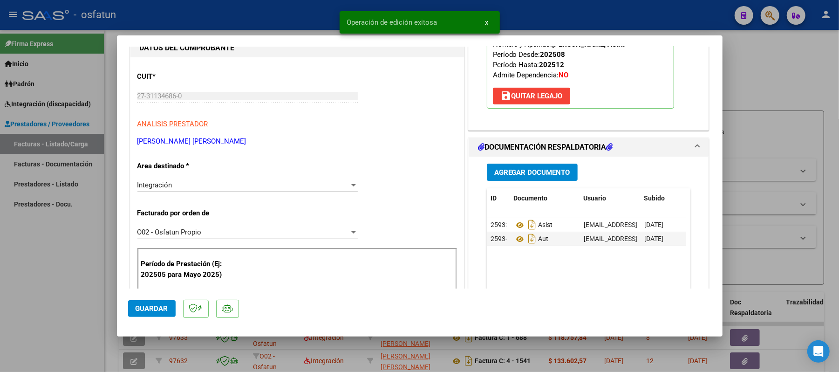
click at [800, 68] on div at bounding box center [419, 186] width 839 height 372
type input "$ 0,00"
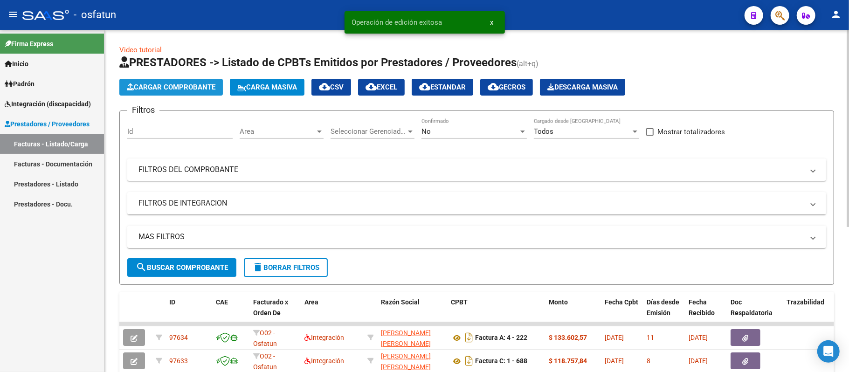
click at [190, 88] on span "Cargar Comprobante" at bounding box center [171, 87] width 89 height 8
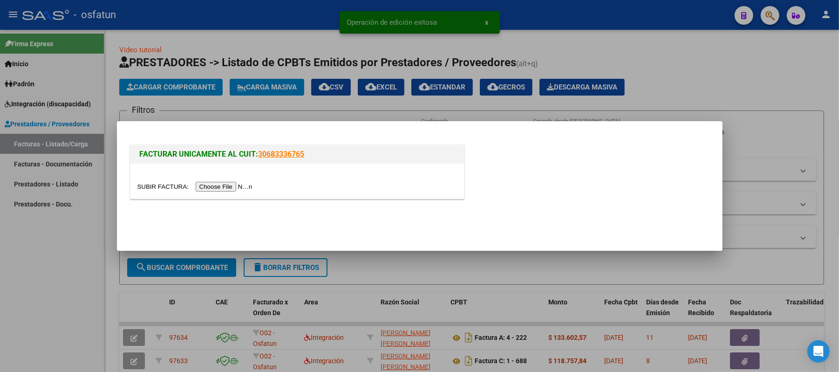
click at [232, 186] on input "file" at bounding box center [196, 187] width 118 height 10
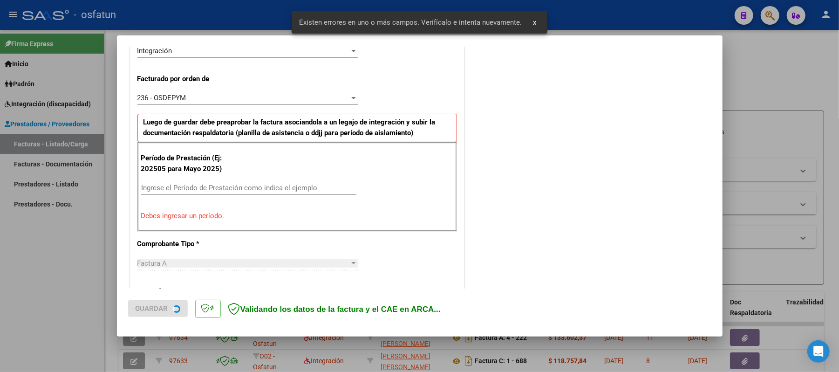
scroll to position [234, 0]
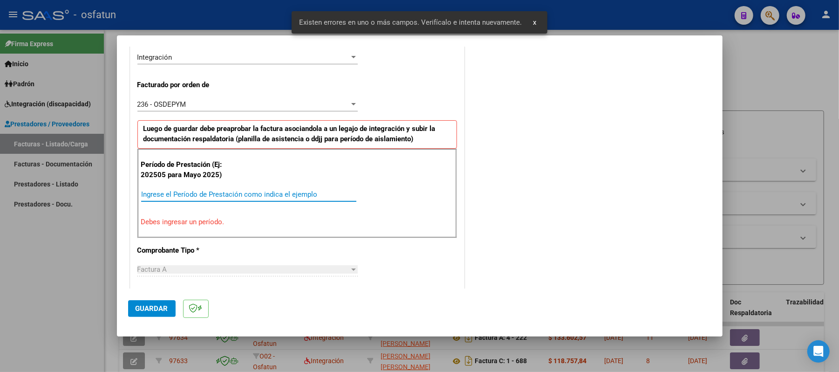
click at [209, 192] on input "Ingrese el Período de Prestación como indica el ejemplo" at bounding box center [248, 194] width 215 height 8
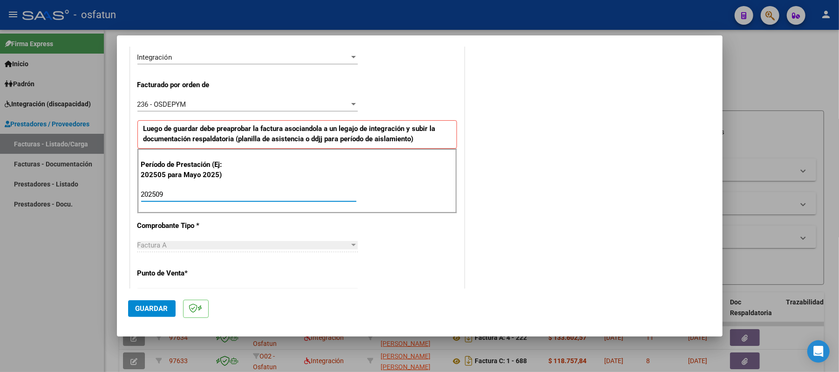
type input "202509"
drag, startPoint x: 140, startPoint y: 309, endPoint x: 446, endPoint y: 269, distance: 307.8
click at [446, 269] on mat-dialog-container "COMPROBANTE VER COMPROBANTE El comprobante fue leído exitosamente. DATOS DEL CO…" at bounding box center [420, 185] width 606 height 301
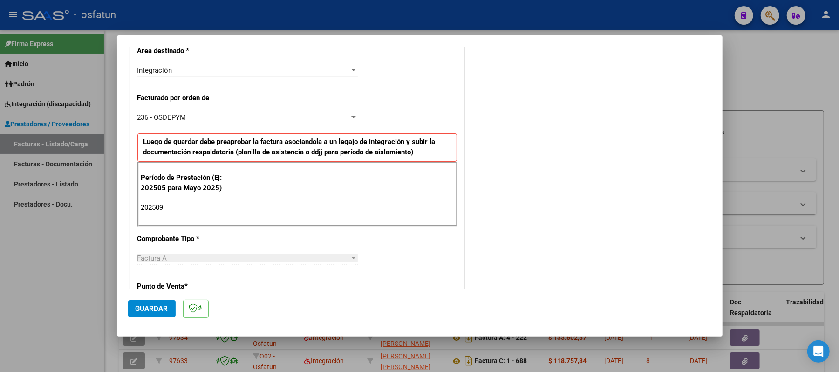
scroll to position [310, 0]
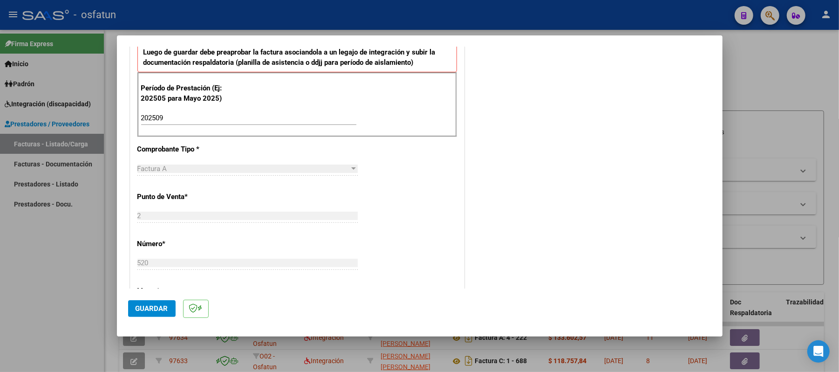
click at [799, 80] on div at bounding box center [419, 186] width 839 height 372
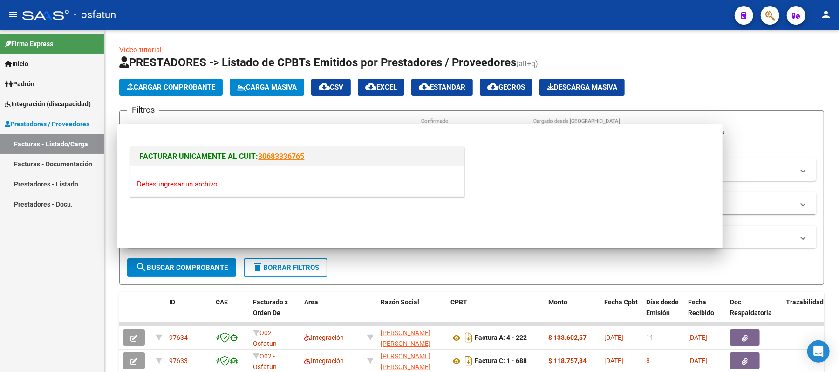
scroll to position [0, 0]
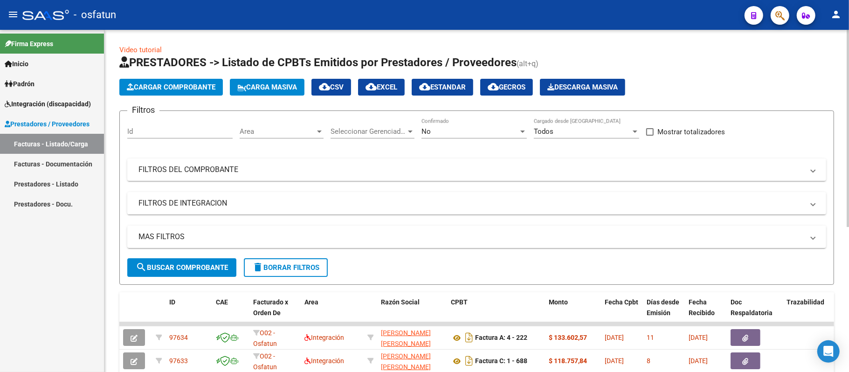
click at [179, 88] on span "Cargar Comprobante" at bounding box center [171, 87] width 89 height 8
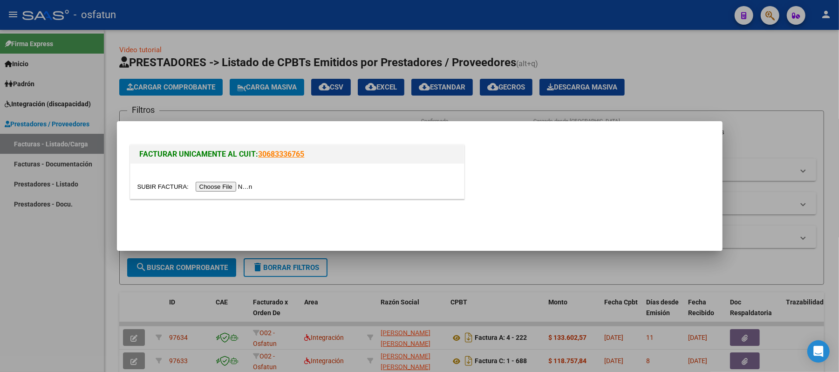
click at [219, 184] on input "file" at bounding box center [196, 187] width 118 height 10
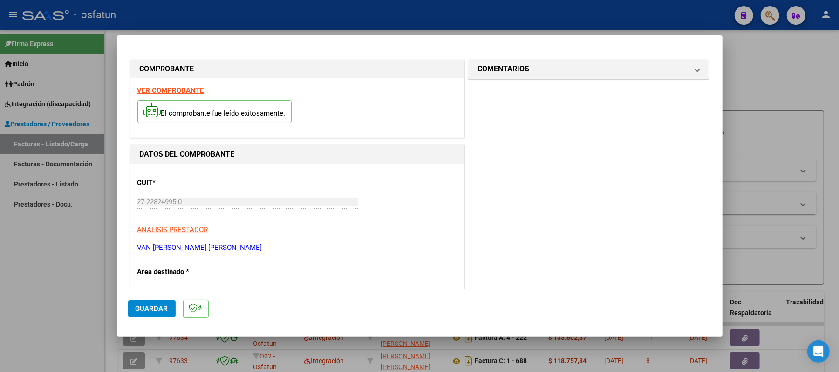
click at [189, 90] on strong "VER COMPROBANTE" at bounding box center [170, 90] width 67 height 8
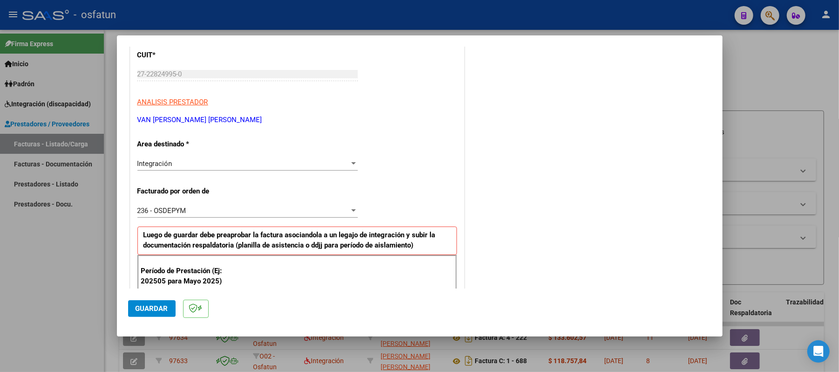
scroll to position [186, 0]
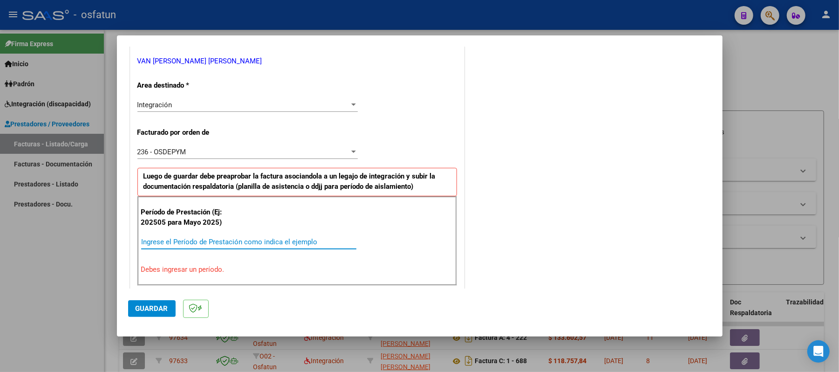
click at [250, 244] on input "Ingrese el Período de Prestación como indica el ejemplo" at bounding box center [248, 242] width 215 height 8
click at [255, 238] on div "Ingrese el Período de Prestación como indica el ejemplo" at bounding box center [248, 242] width 215 height 14
type input "202509"
click at [153, 310] on span "Guardar" at bounding box center [152, 308] width 33 height 8
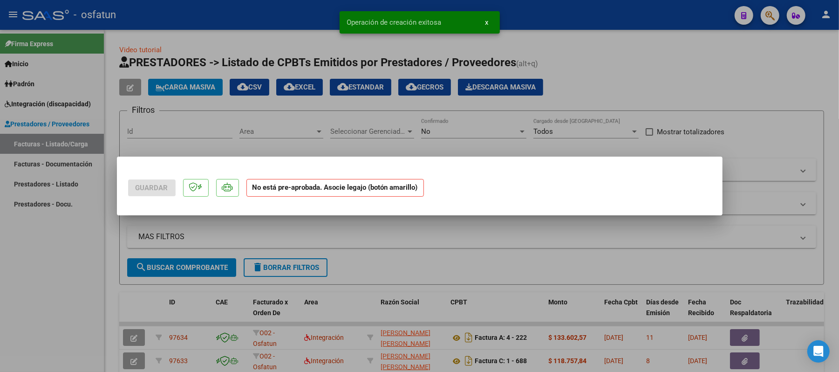
scroll to position [0, 0]
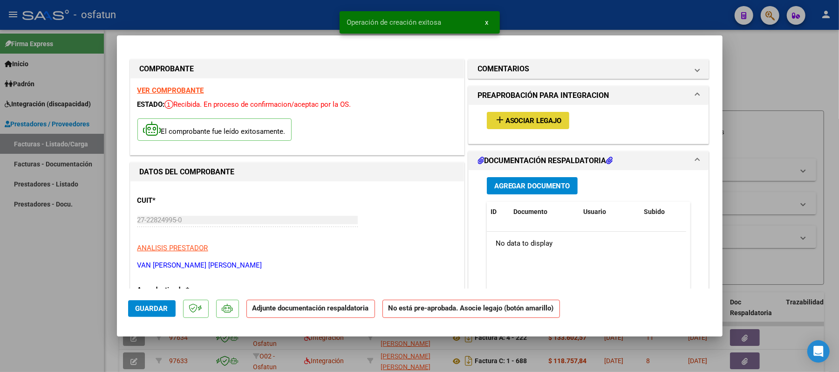
click at [515, 122] on span "Asociar Legajo" at bounding box center [534, 121] width 56 height 8
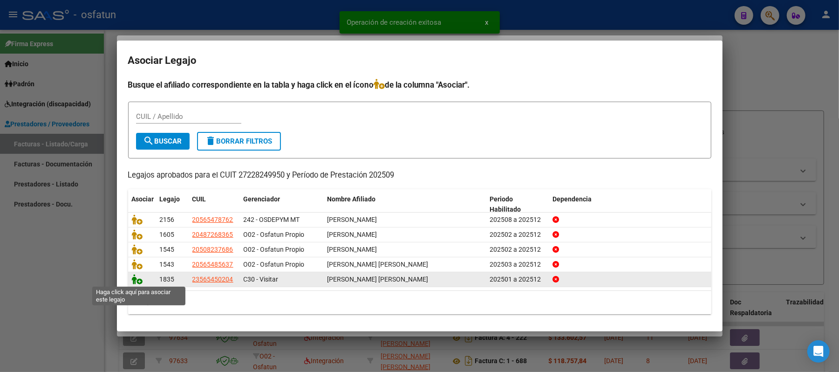
click at [137, 276] on icon at bounding box center [137, 279] width 11 height 10
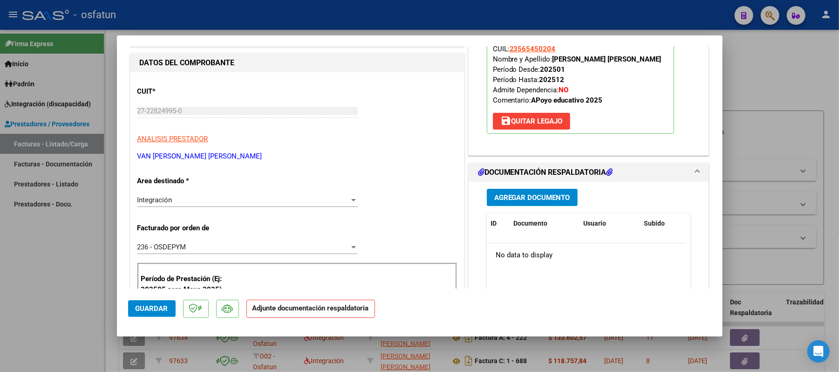
scroll to position [124, 0]
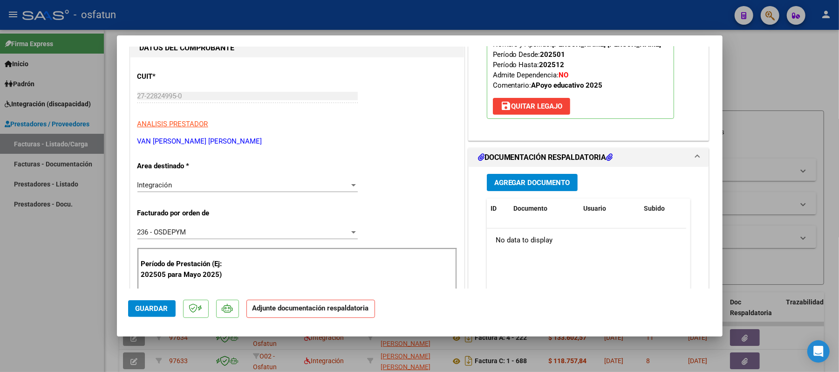
click at [534, 178] on span "Agregar Documento" at bounding box center [532, 182] width 76 height 8
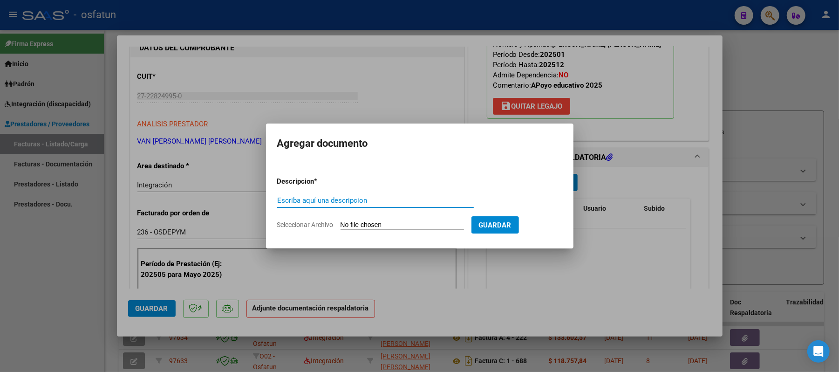
click at [375, 204] on input "Escriba aquí una descripcion" at bounding box center [375, 200] width 197 height 8
type input "asist"
click at [367, 226] on input "Seleccionar Archivo" at bounding box center [403, 225] width 124 height 9
type input "C:\fakepath\ASIST.pdf"
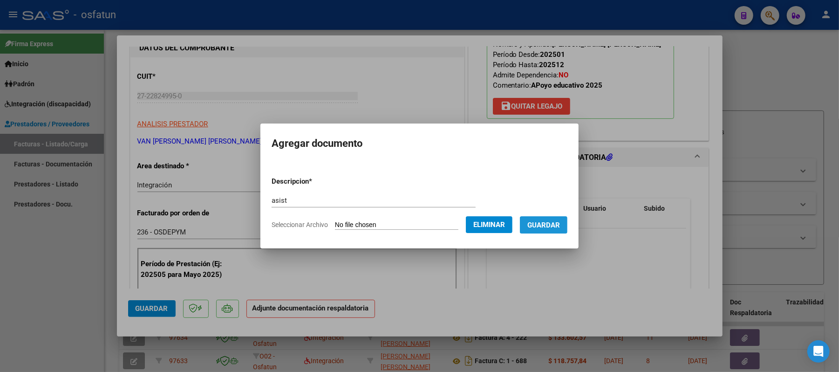
click at [545, 220] on span "Guardar" at bounding box center [544, 224] width 33 height 8
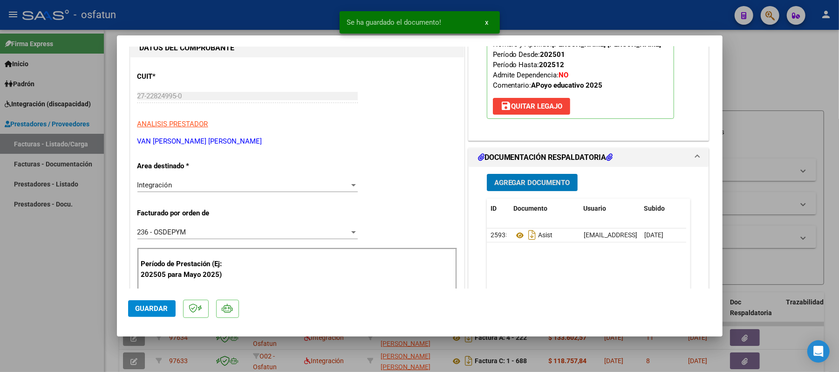
click at [515, 179] on span "Agregar Documento" at bounding box center [532, 182] width 76 height 8
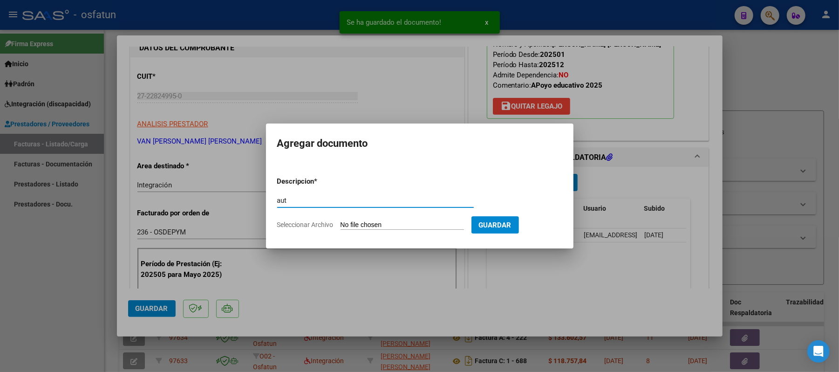
type input "aut"
click at [401, 227] on input "Seleccionar Archivo" at bounding box center [403, 225] width 124 height 9
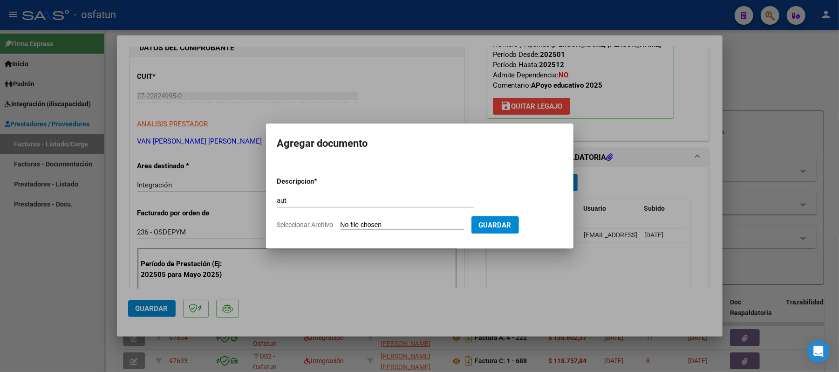
type input "C:\fakepath\AUT.pdf"
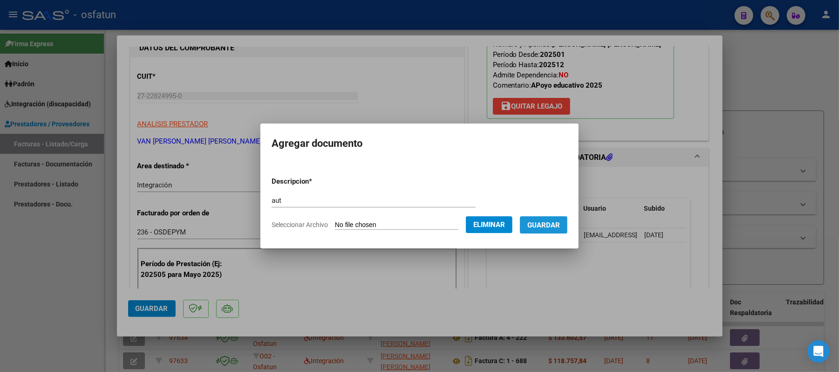
click at [548, 221] on span "Guardar" at bounding box center [544, 225] width 33 height 8
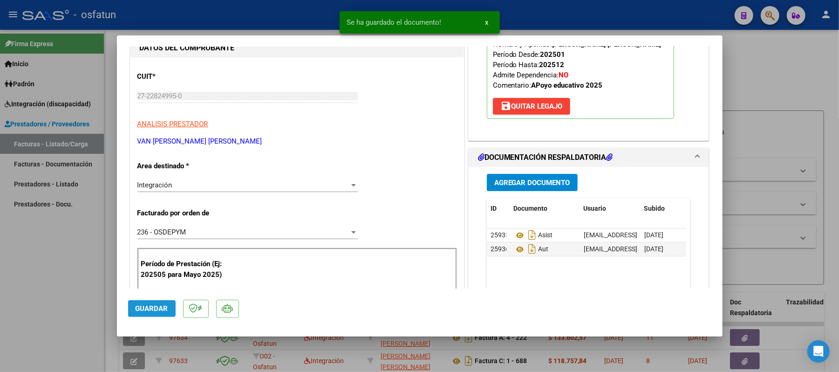
click at [153, 305] on span "Guardar" at bounding box center [152, 308] width 33 height 8
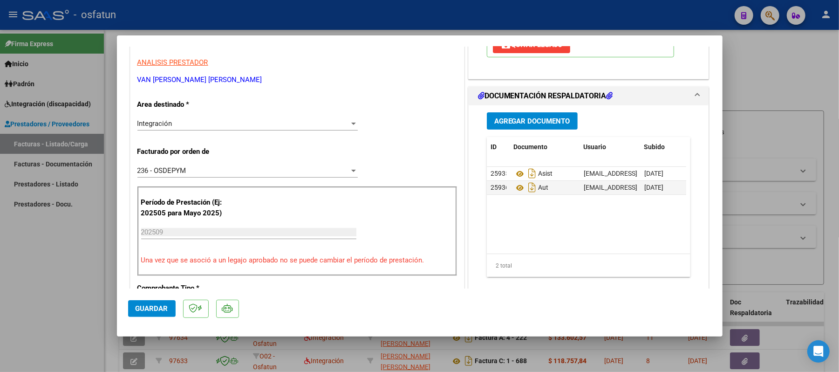
scroll to position [186, 0]
click at [351, 169] on div at bounding box center [353, 170] width 5 height 2
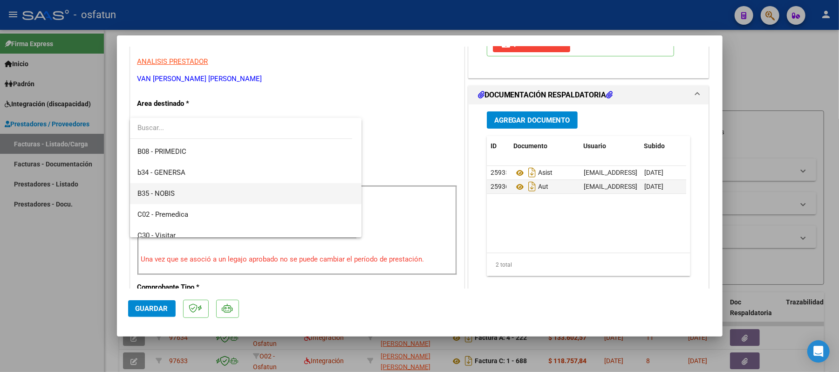
scroll to position [248, 0]
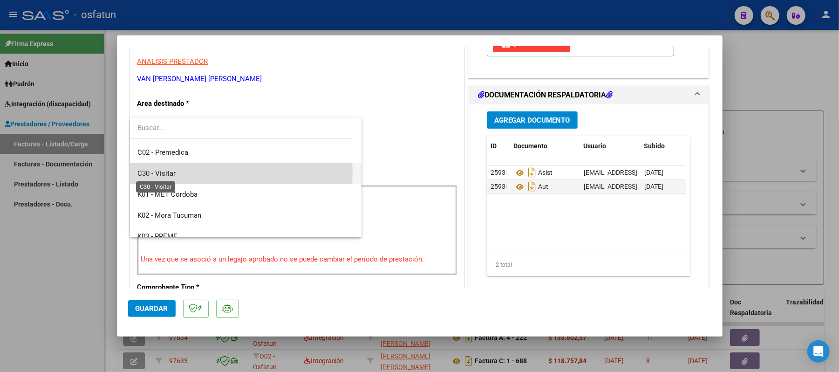
click at [176, 173] on span "C30 - Visitar" at bounding box center [245, 173] width 217 height 21
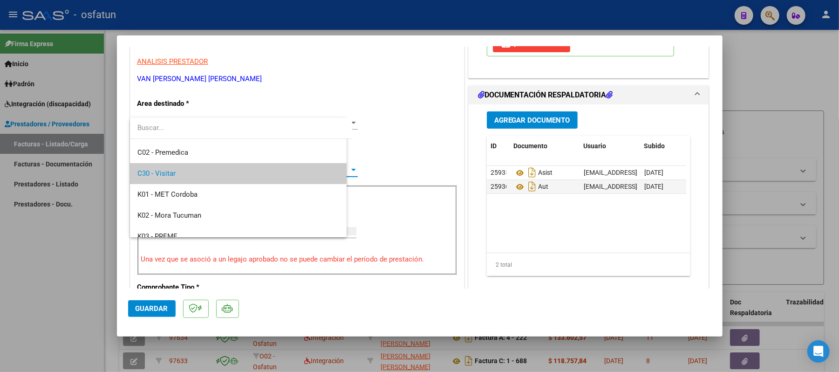
click at [176, 173] on div "C30 - Visitar" at bounding box center [243, 169] width 212 height 8
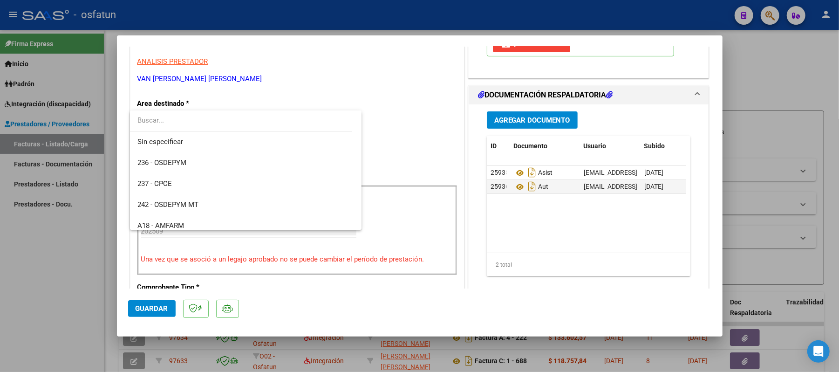
scroll to position [244, 0]
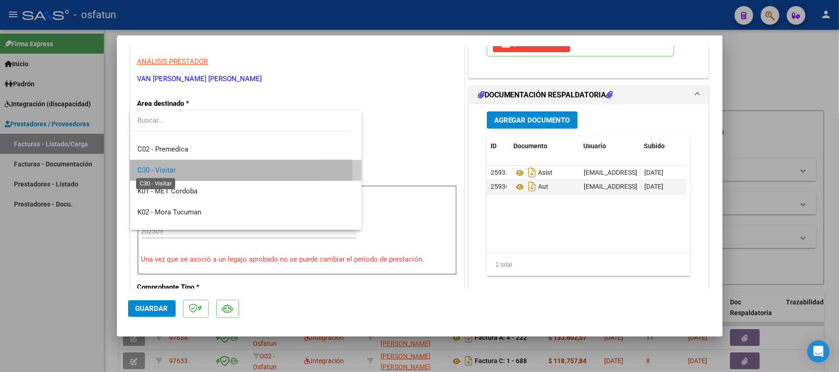
click at [160, 172] on span "C30 - Visitar" at bounding box center [156, 170] width 38 height 8
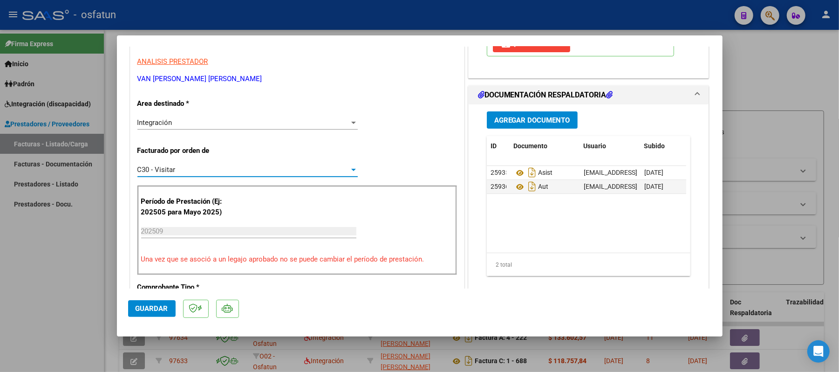
click at [144, 314] on button "Guardar" at bounding box center [152, 308] width 48 height 17
click at [774, 84] on div at bounding box center [419, 186] width 839 height 372
type input "$ 0,00"
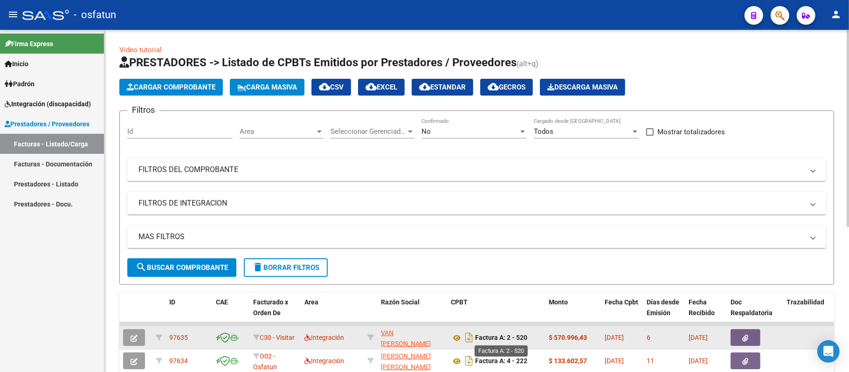
scroll to position [62, 0]
